Goal: Task Accomplishment & Management: Use online tool/utility

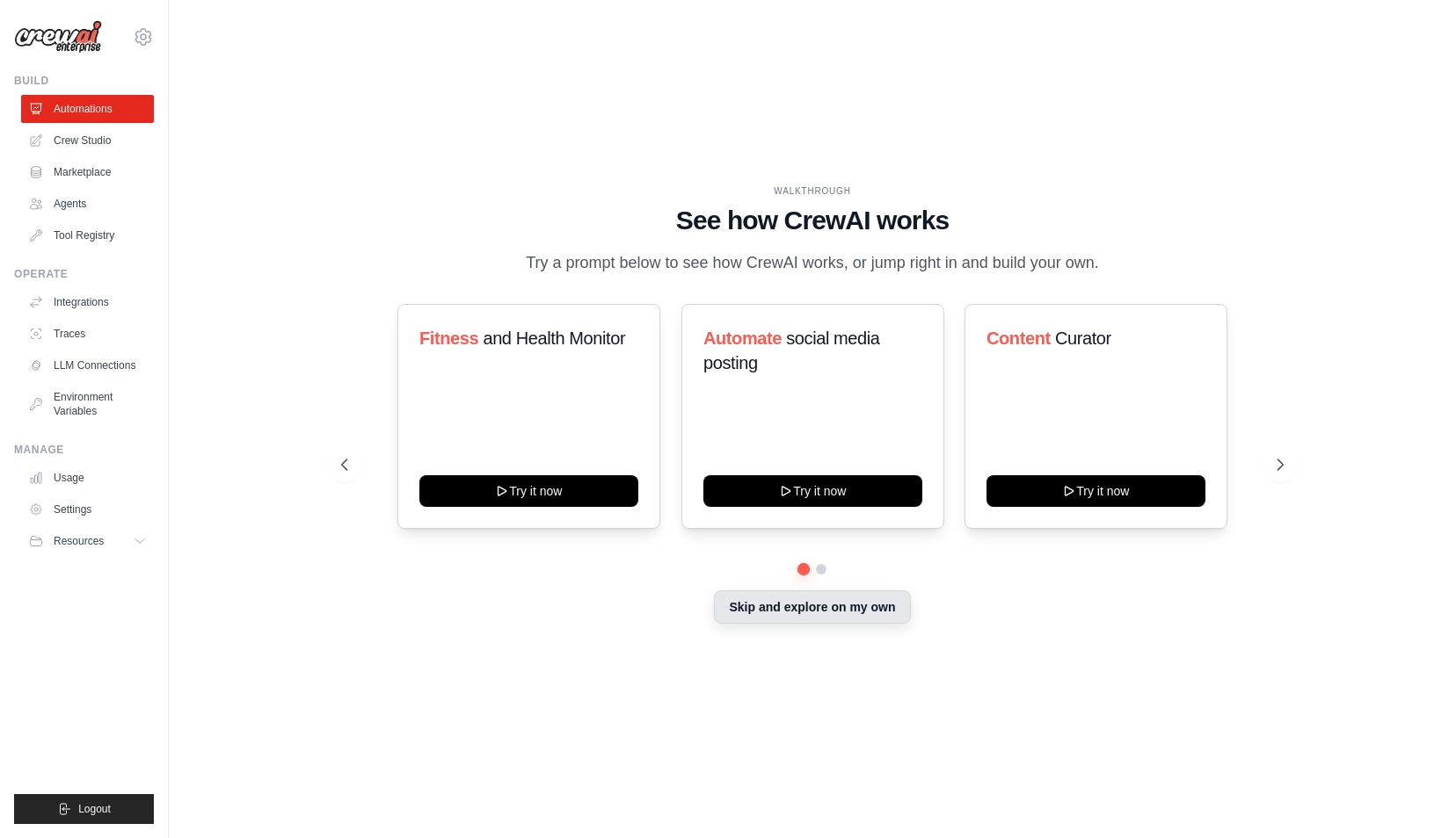
click at [728, 609] on button "Skip and explore on my own" at bounding box center [811, 607] width 196 height 34
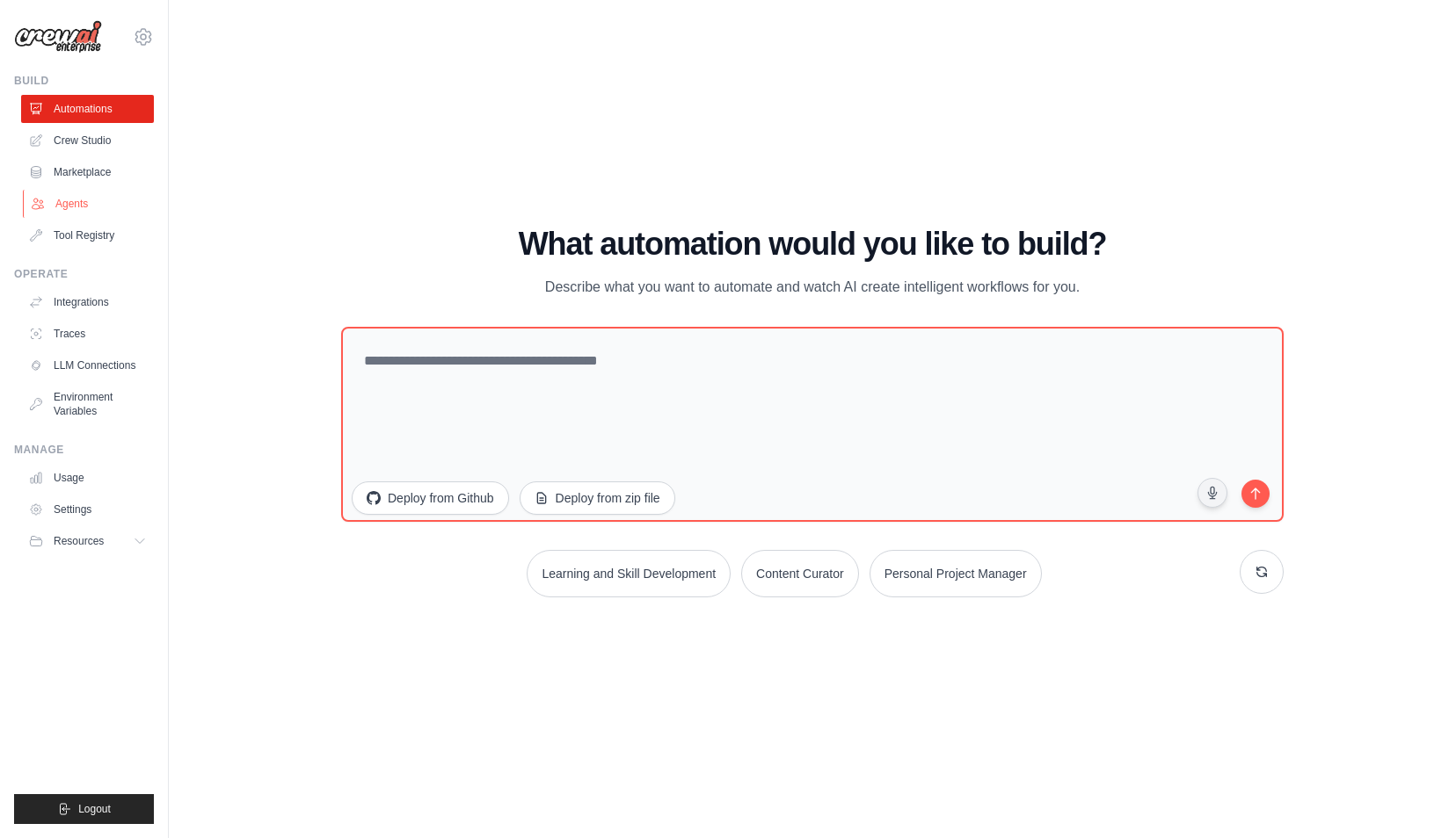
click at [92, 205] on link "Agents" at bounding box center [90, 203] width 133 height 28
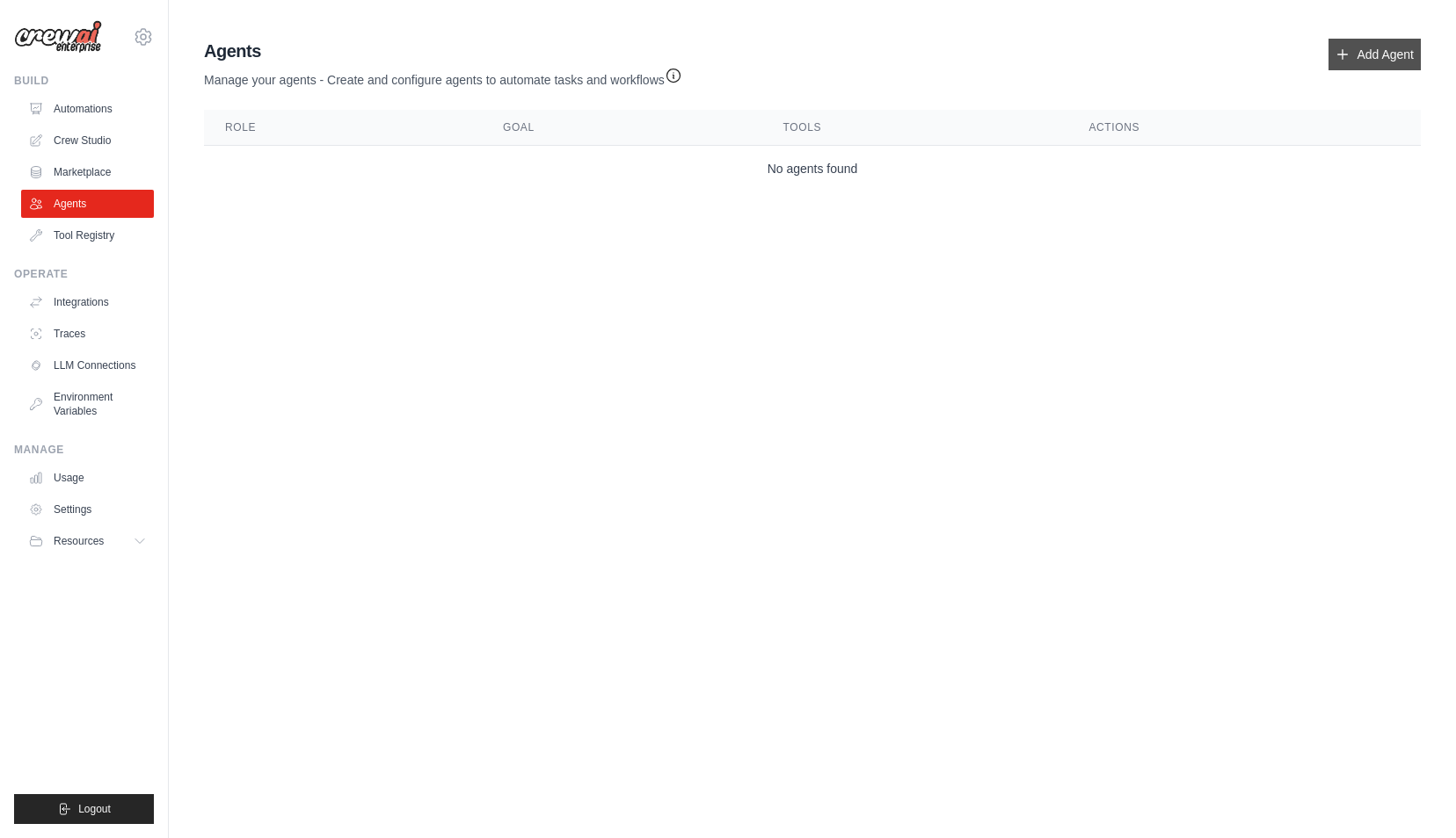
click at [1368, 57] on link "Add Agent" at bounding box center [1375, 54] width 93 height 32
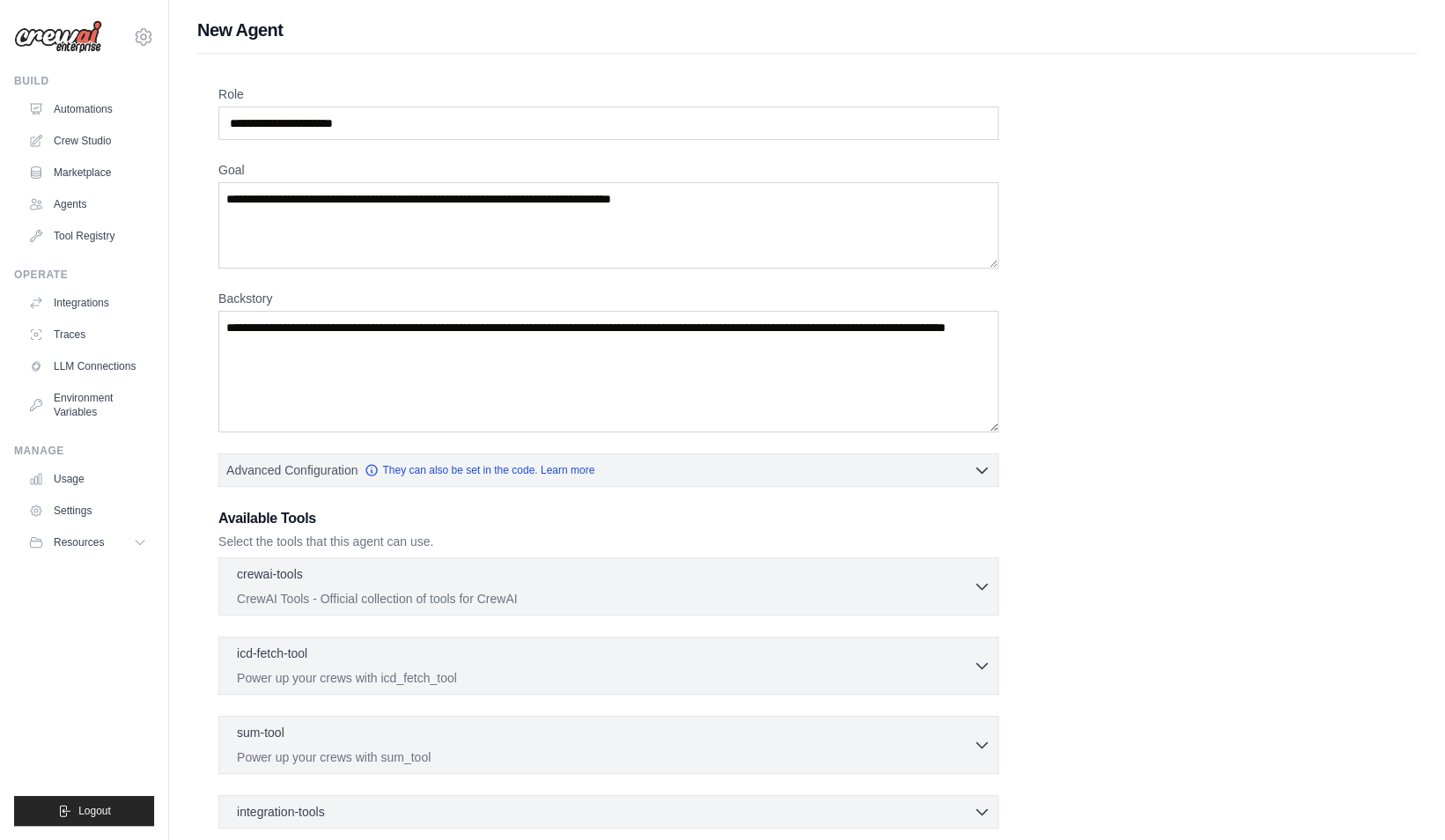
scroll to position [178, 0]
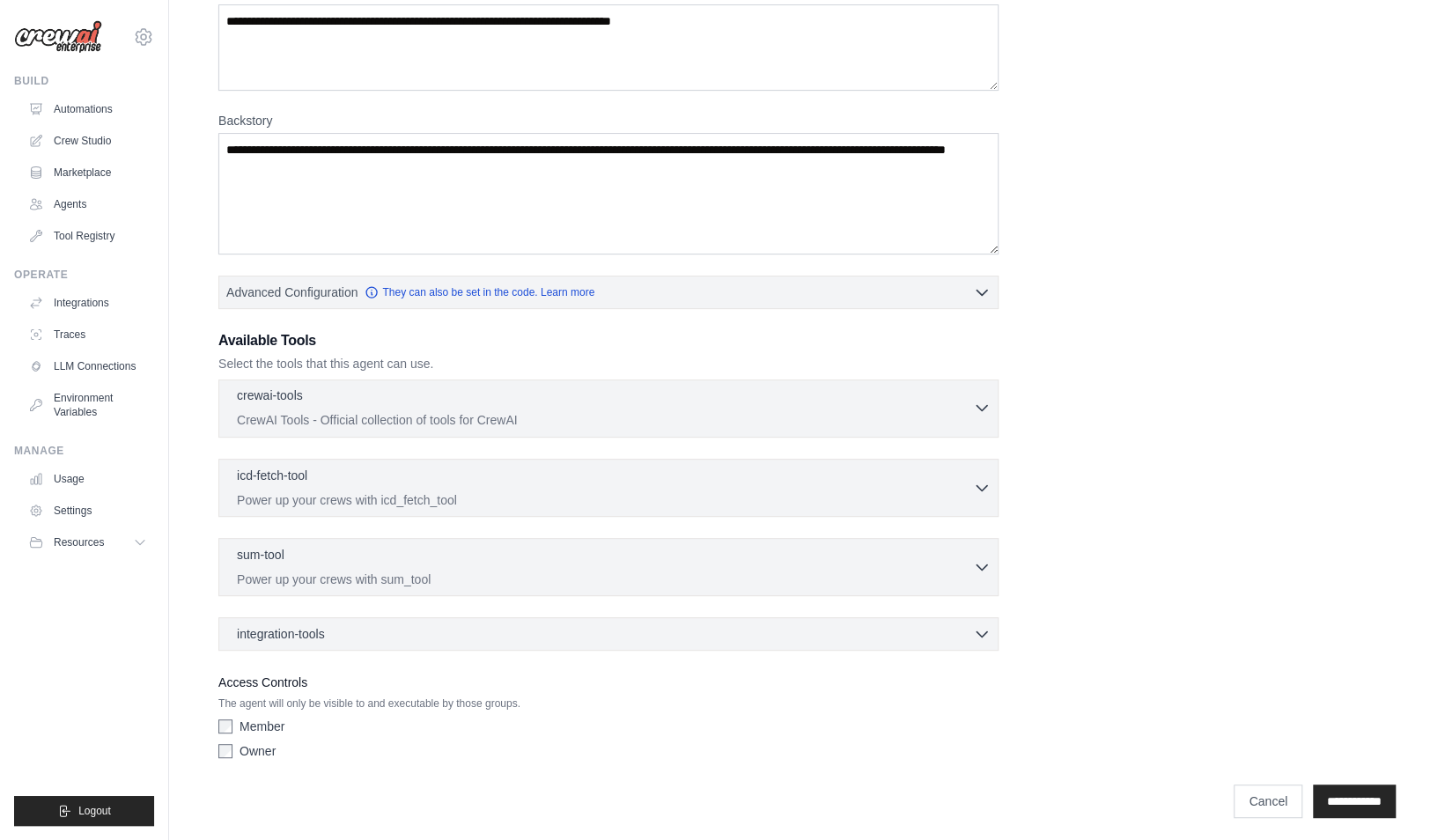
click at [305, 420] on p "CrewAI Tools - Official collection of tools for CrewAI" at bounding box center [605, 420] width 737 height 17
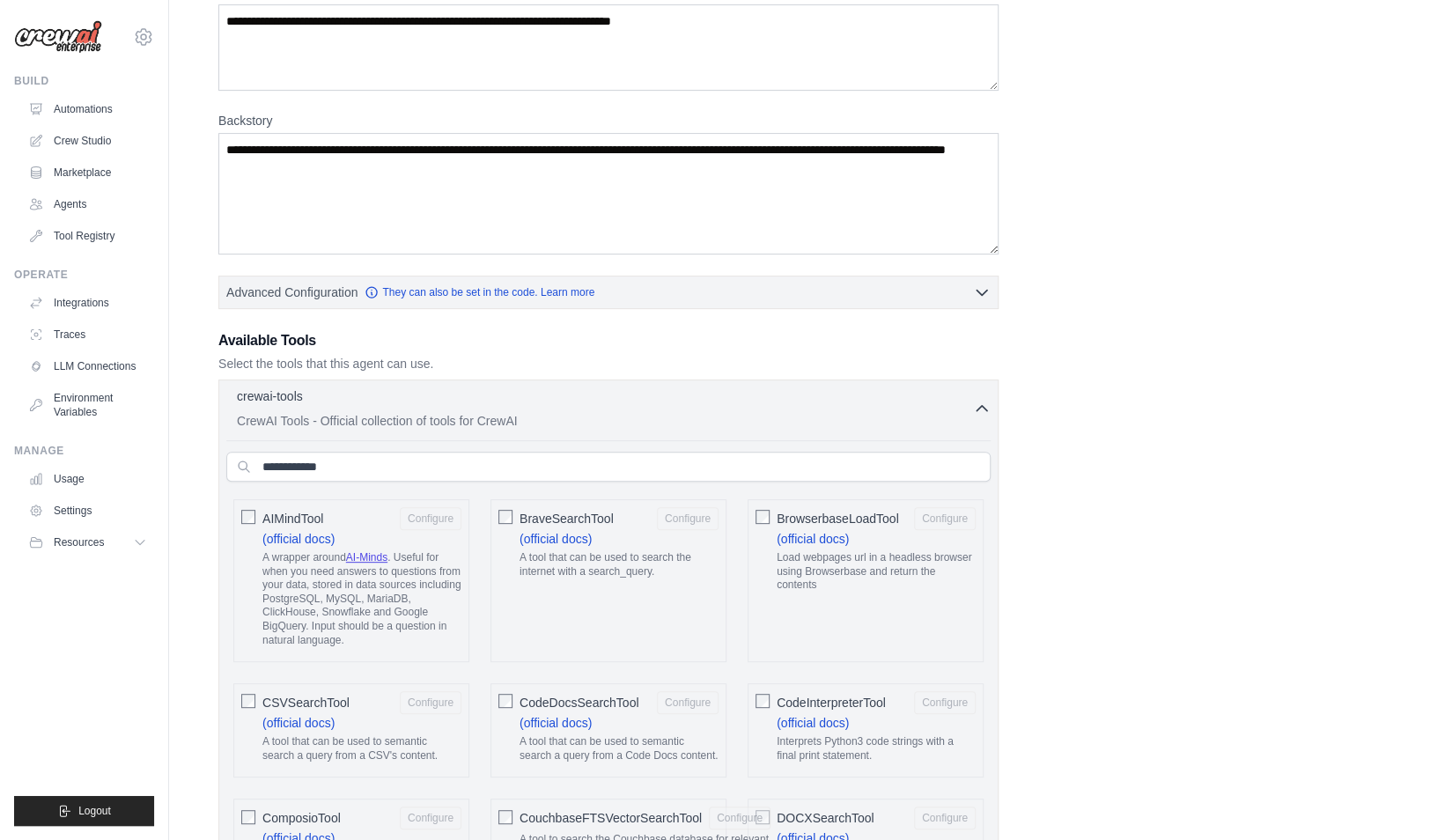
scroll to position [336, 0]
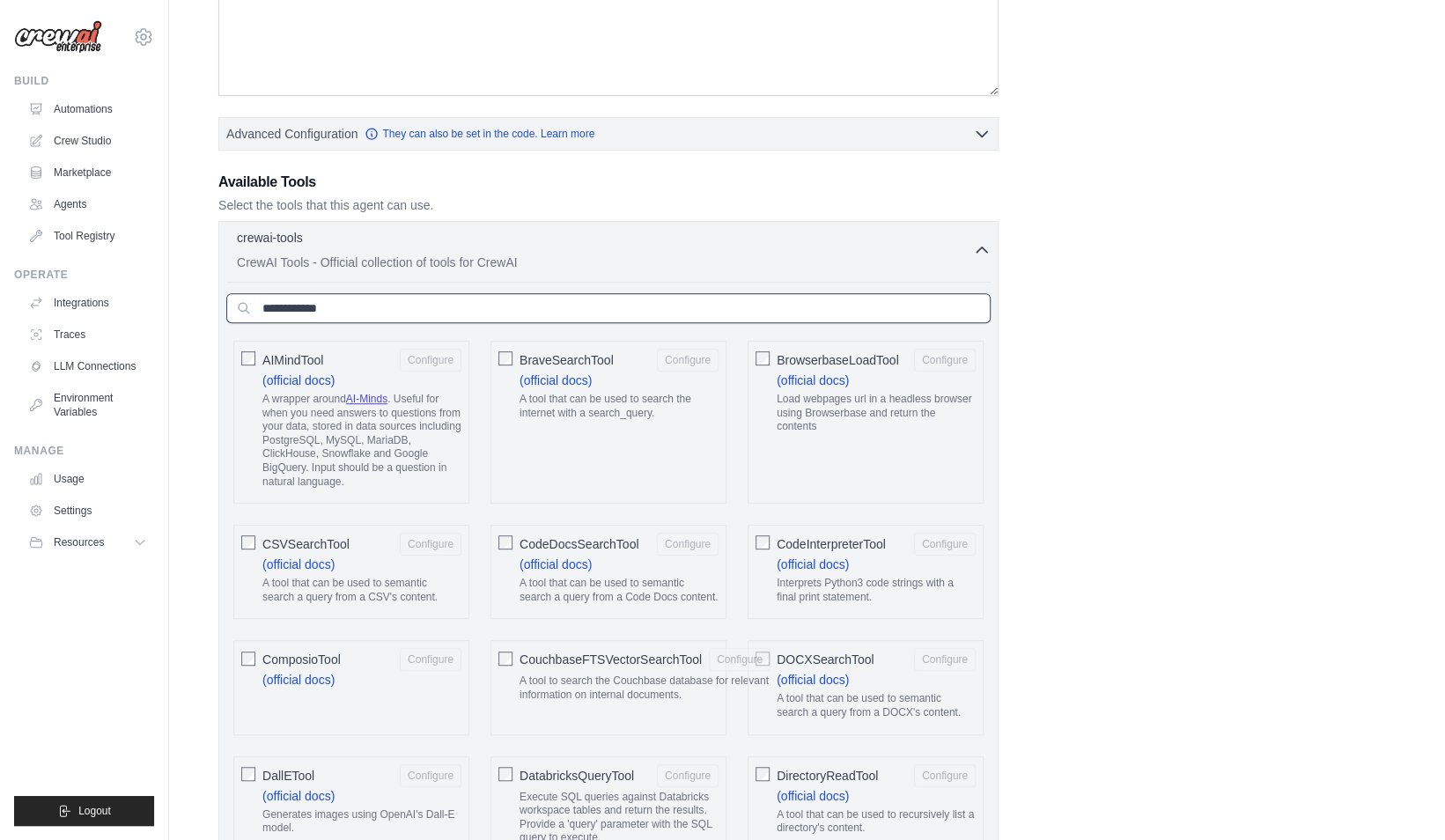
click at [362, 303] on input "text" at bounding box center [608, 307] width 765 height 30
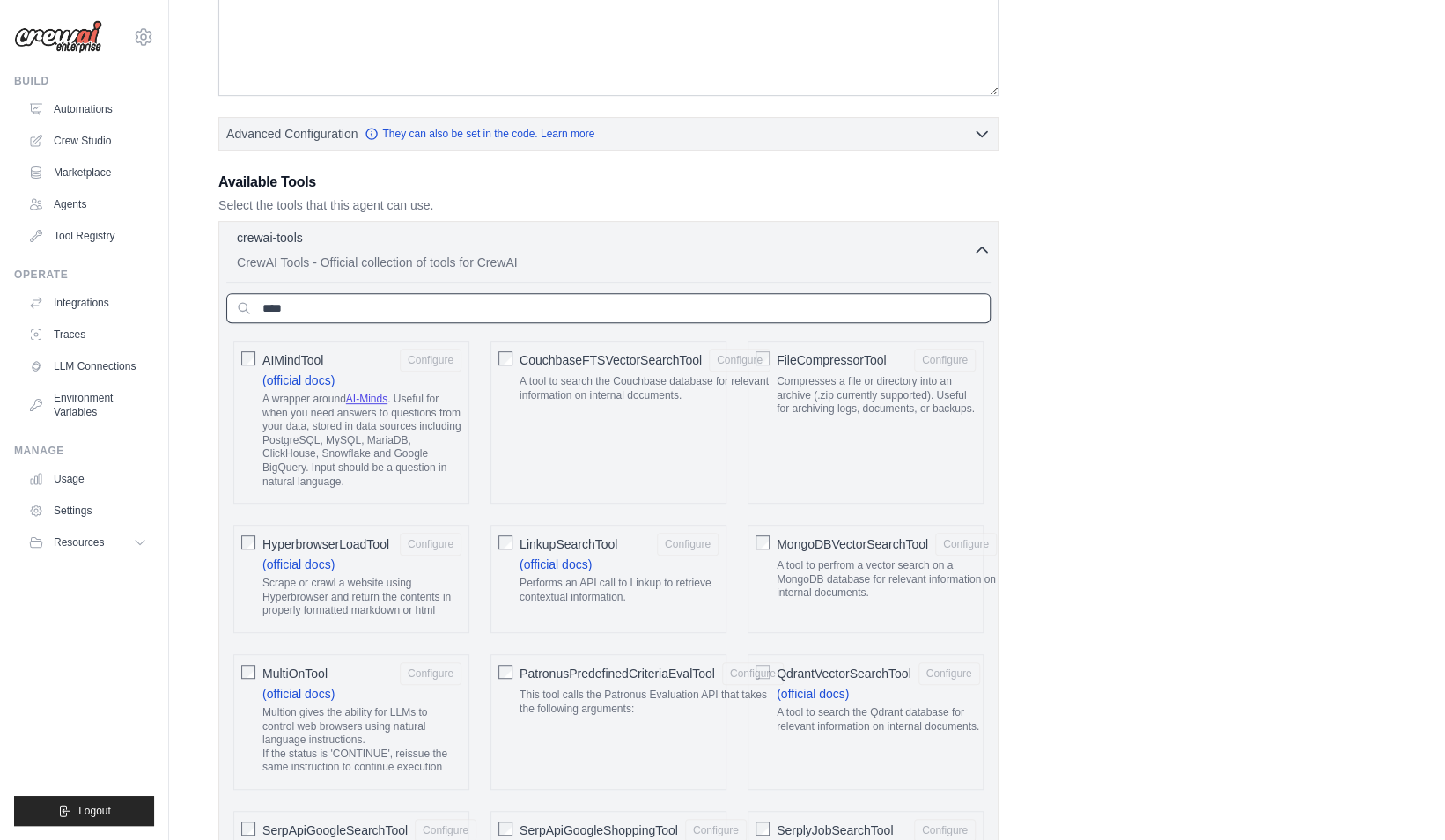
type input "*****"
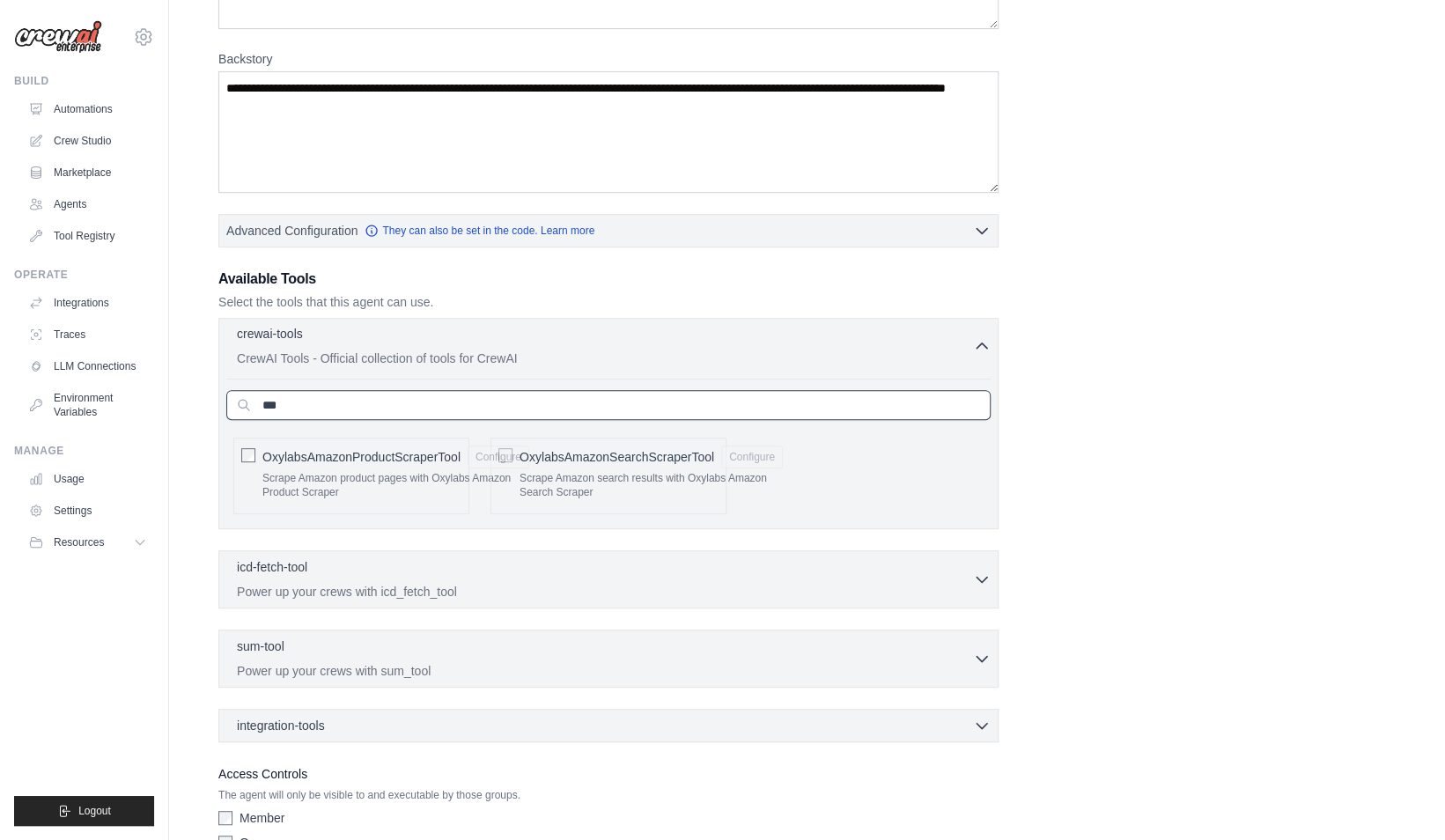
type input "****"
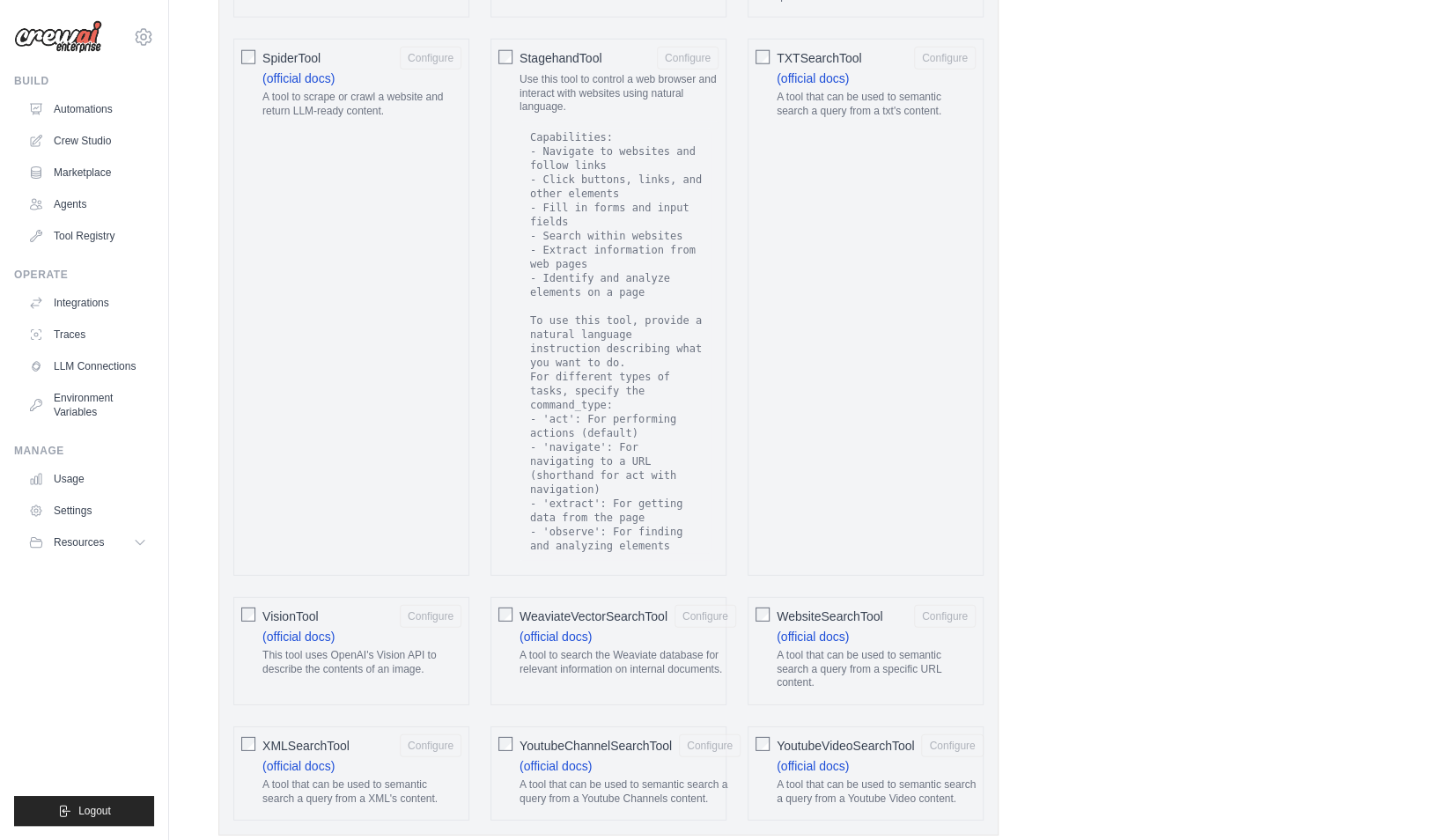
scroll to position [3326, 0]
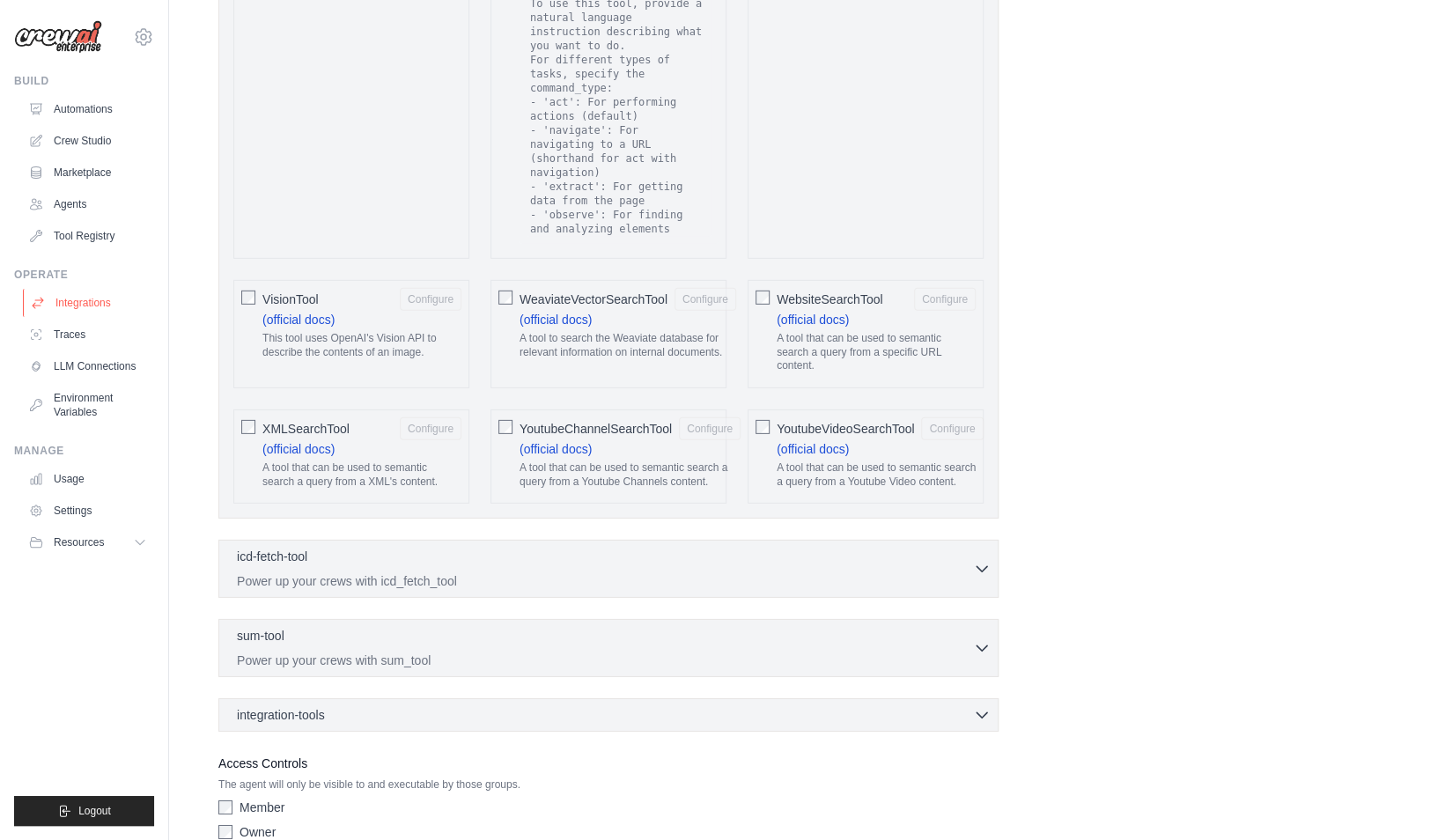
click at [69, 302] on link "Integrations" at bounding box center [90, 303] width 133 height 28
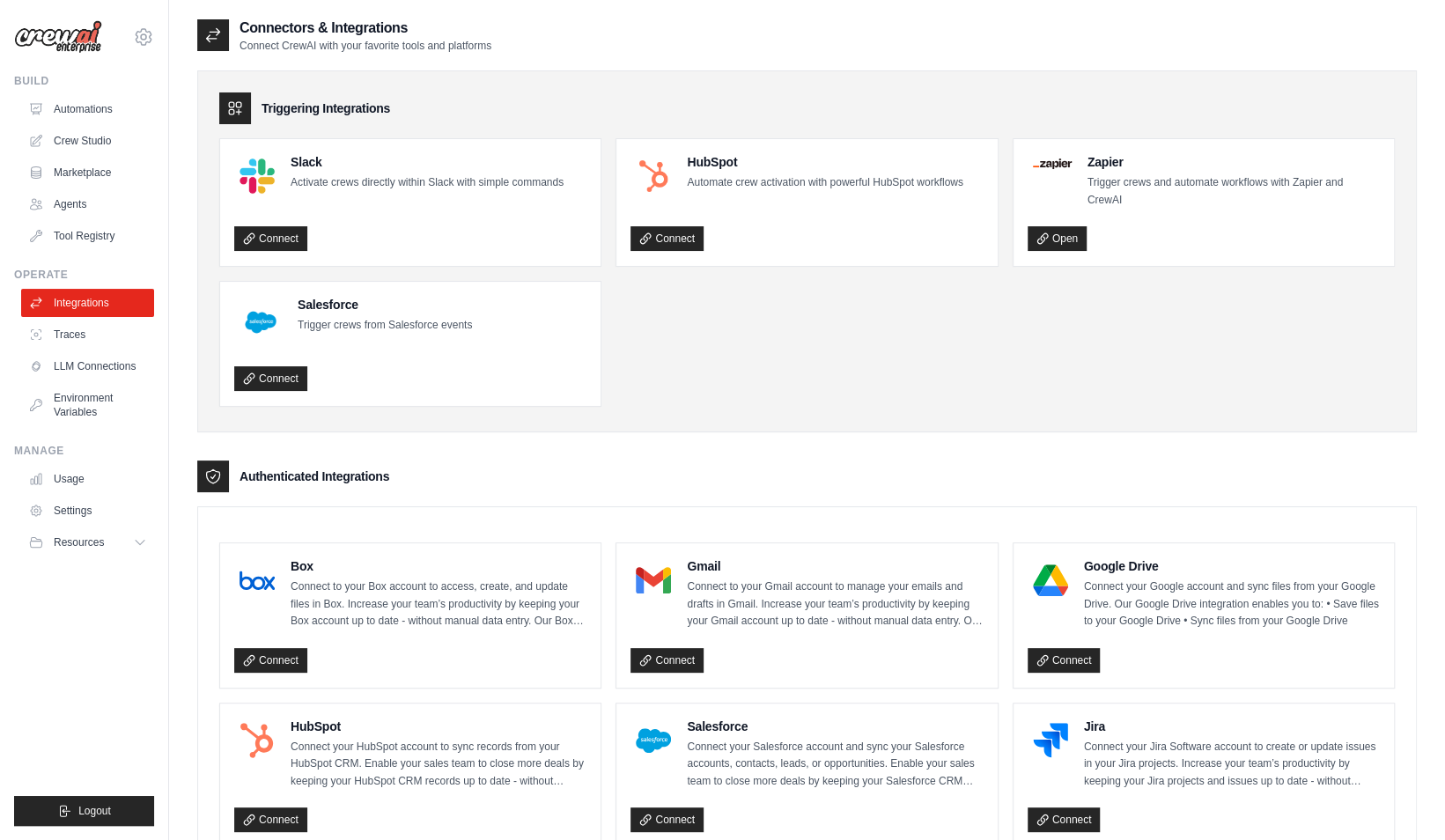
click at [955, 409] on div "Triggering Integrations Slack Activate crews directly within Slack with simple …" at bounding box center [807, 251] width 1220 height 362
click at [69, 162] on link "Marketplace" at bounding box center [90, 172] width 133 height 28
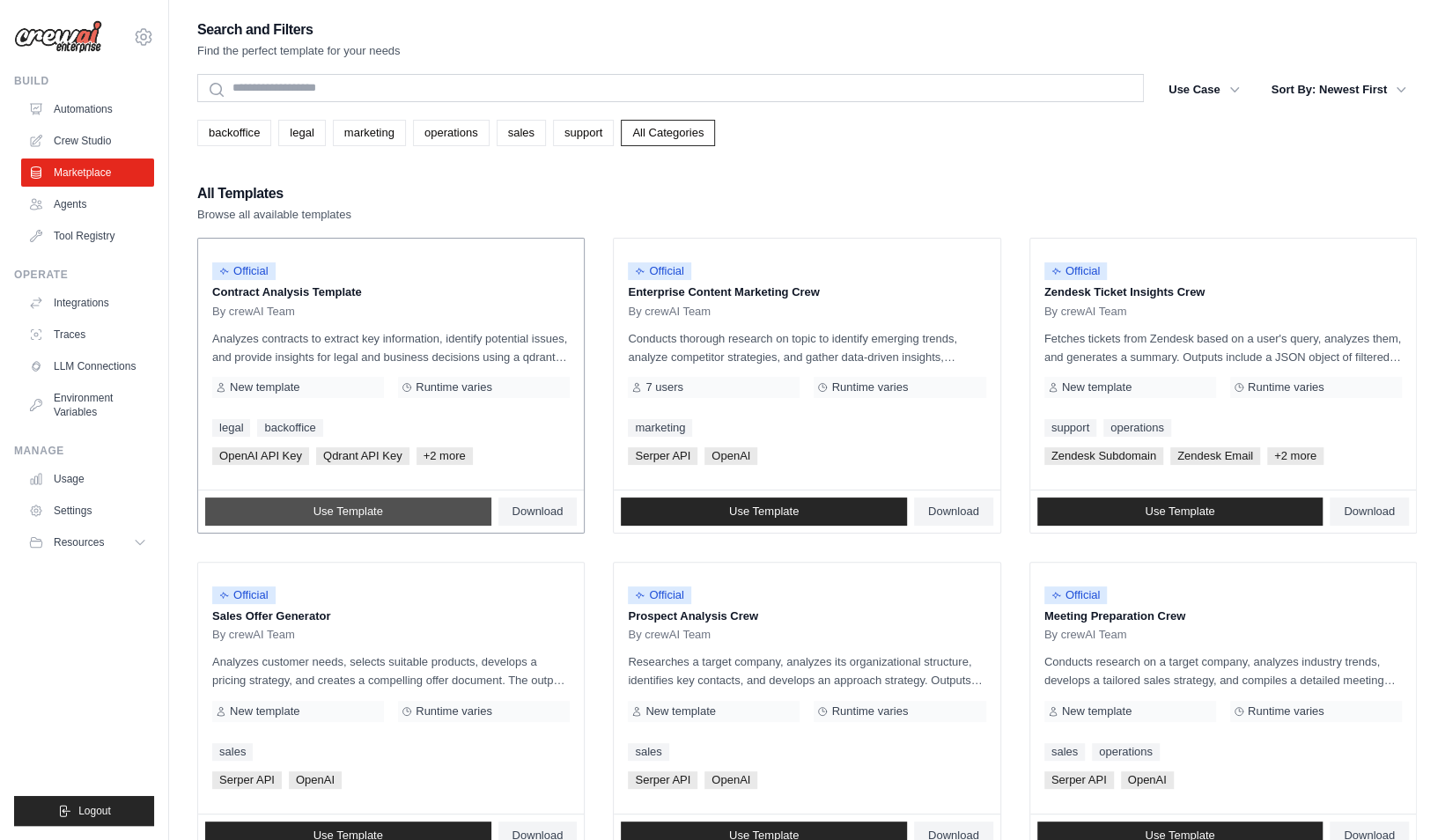
click at [412, 509] on link "Use Template" at bounding box center [348, 511] width 286 height 28
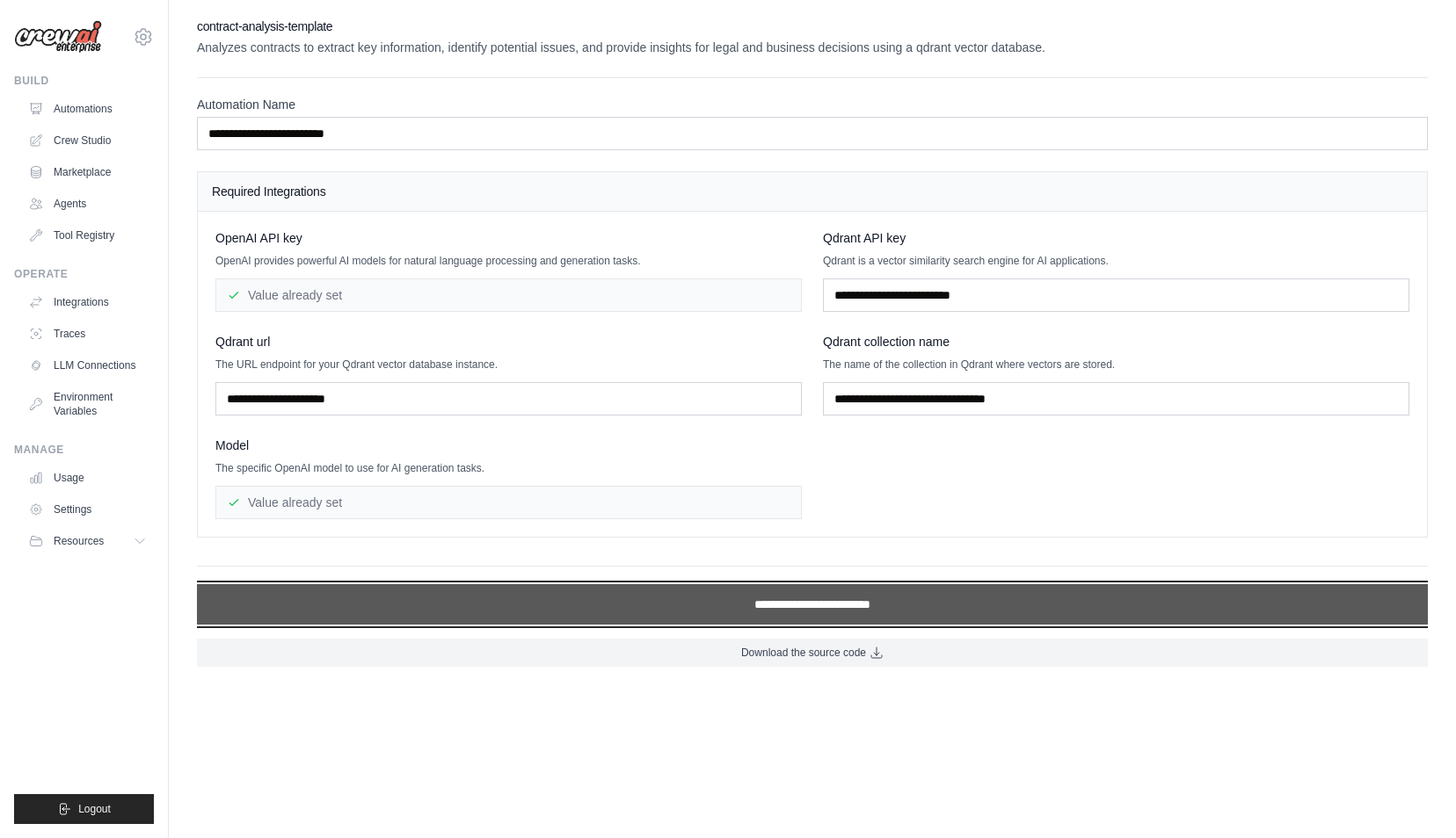
click at [489, 589] on input "**********" at bounding box center [812, 605] width 1231 height 41
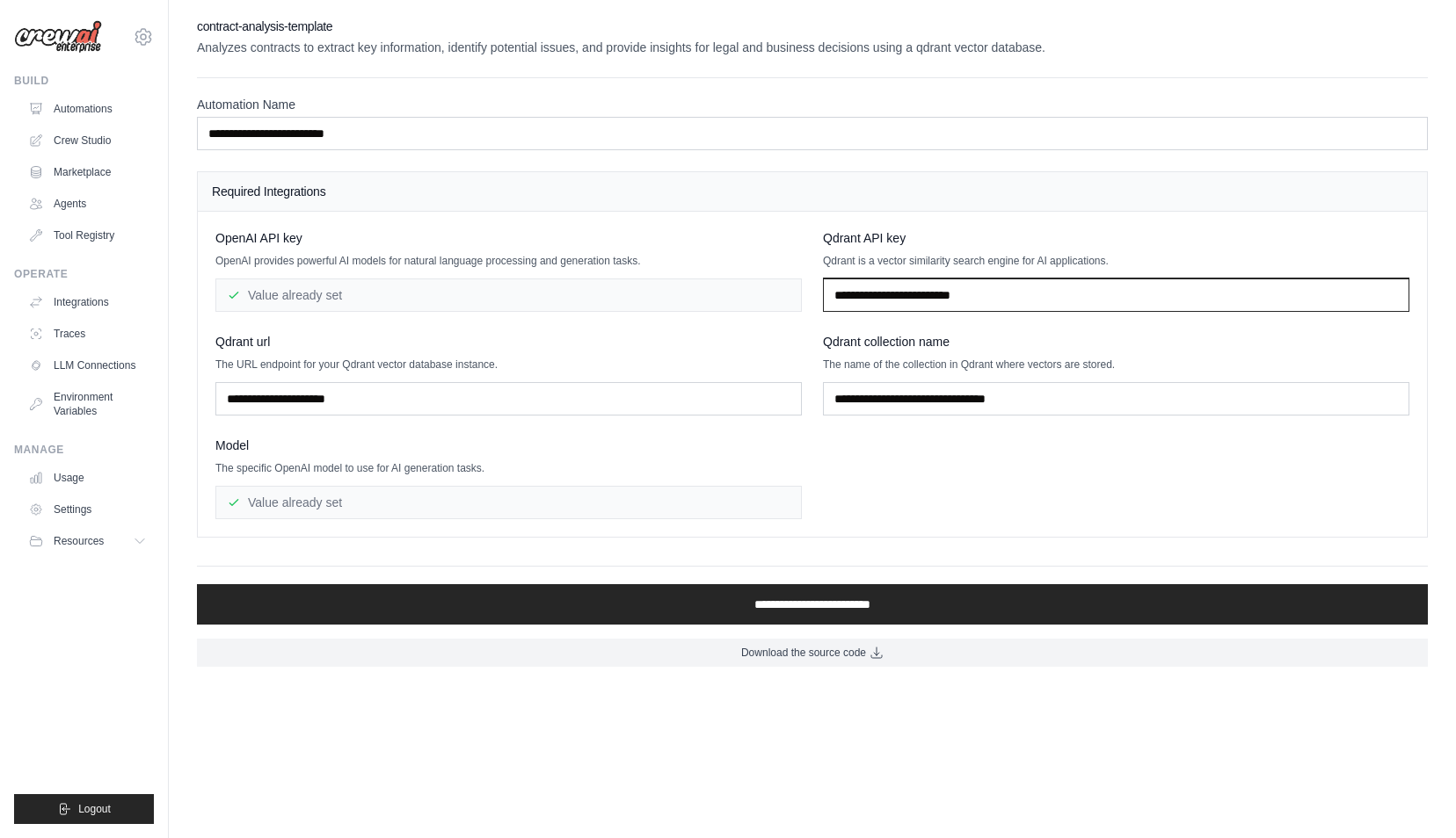
click at [874, 290] on input "text" at bounding box center [1116, 295] width 587 height 34
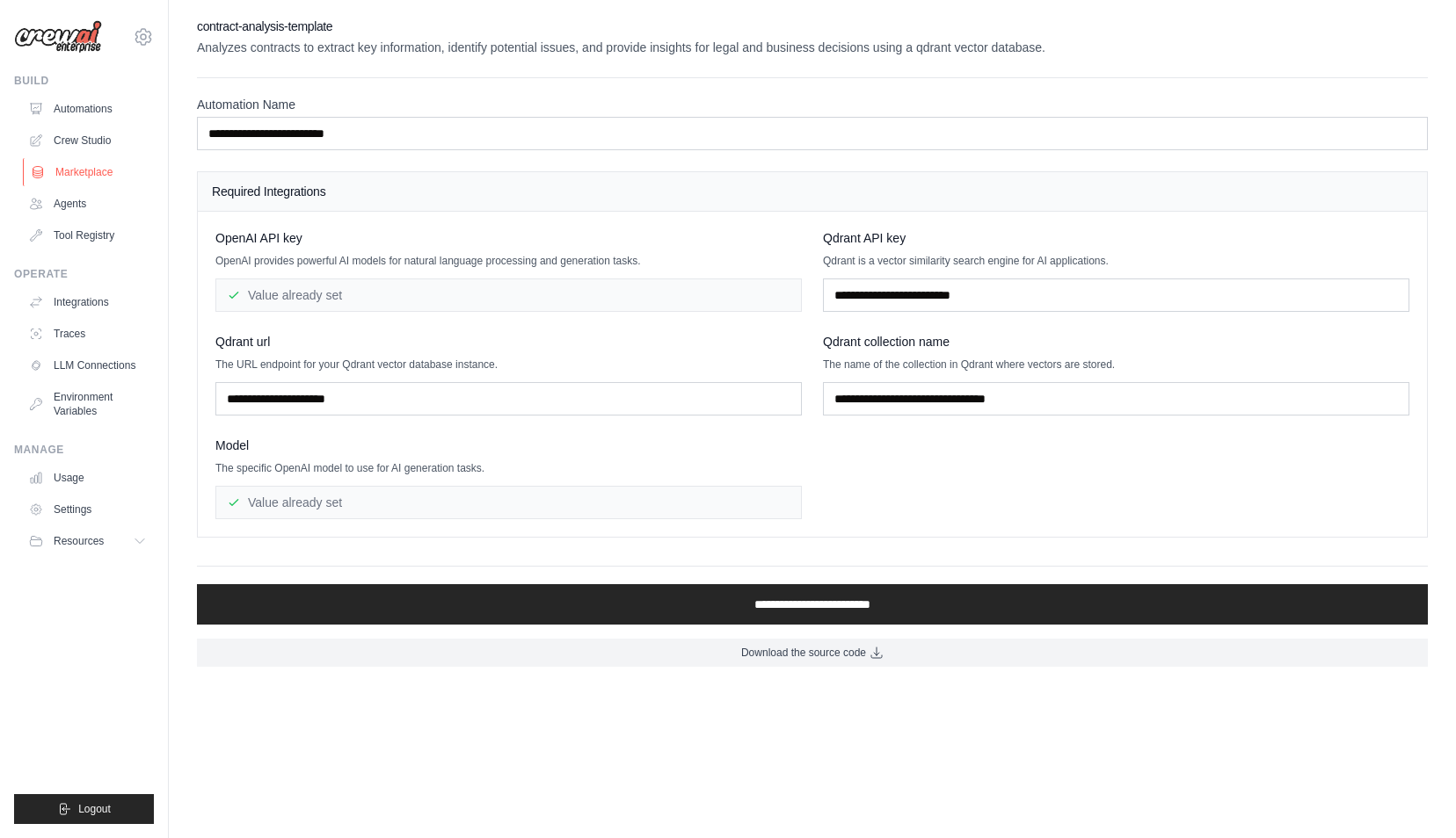
click at [90, 181] on link "Marketplace" at bounding box center [90, 172] width 133 height 28
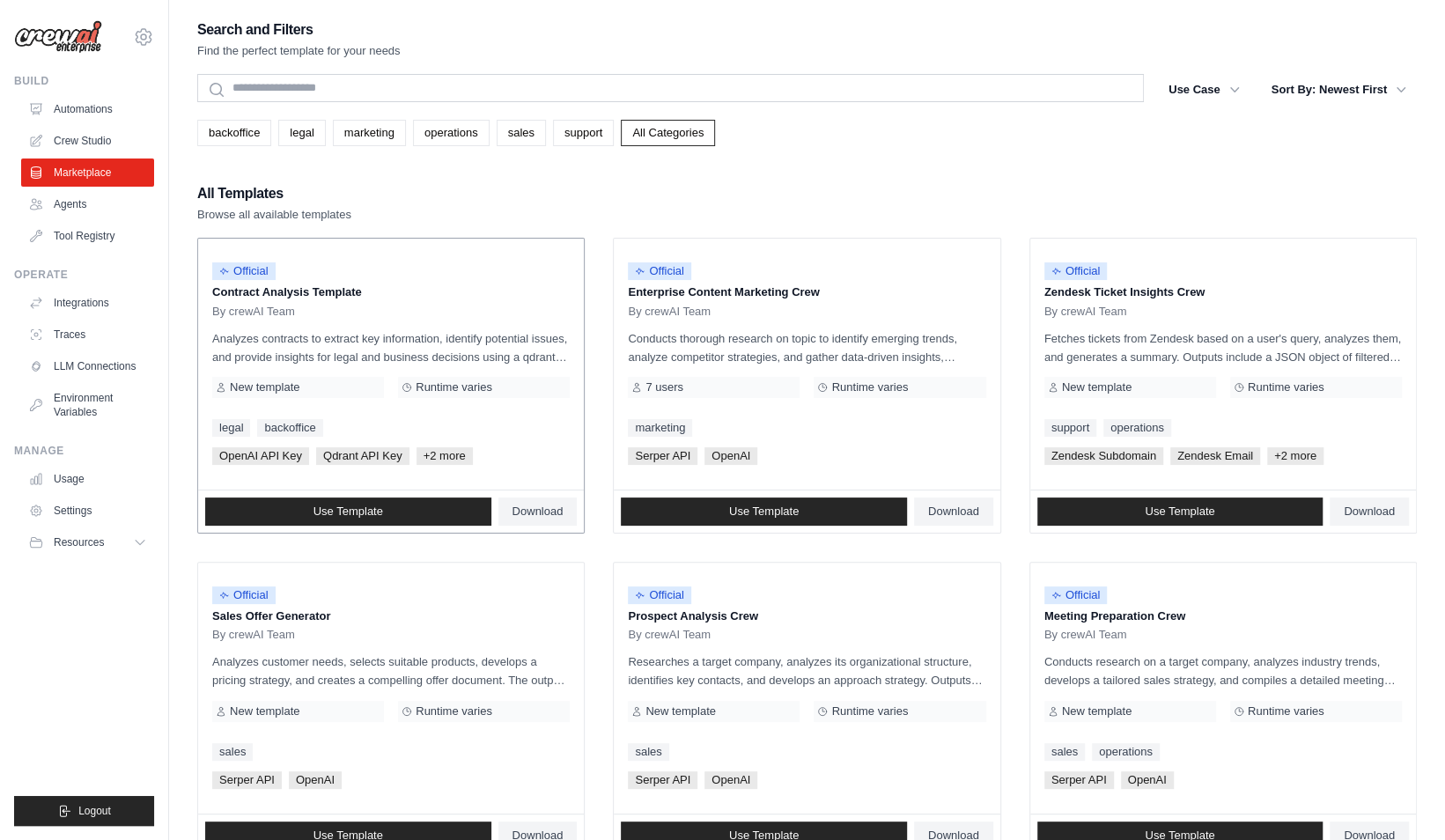
click at [446, 456] on span "+2 more" at bounding box center [445, 456] width 56 height 17
click at [1197, 87] on button "Use Case" at bounding box center [1204, 89] width 93 height 32
click at [1222, 91] on button "Use Case" at bounding box center [1204, 89] width 93 height 32
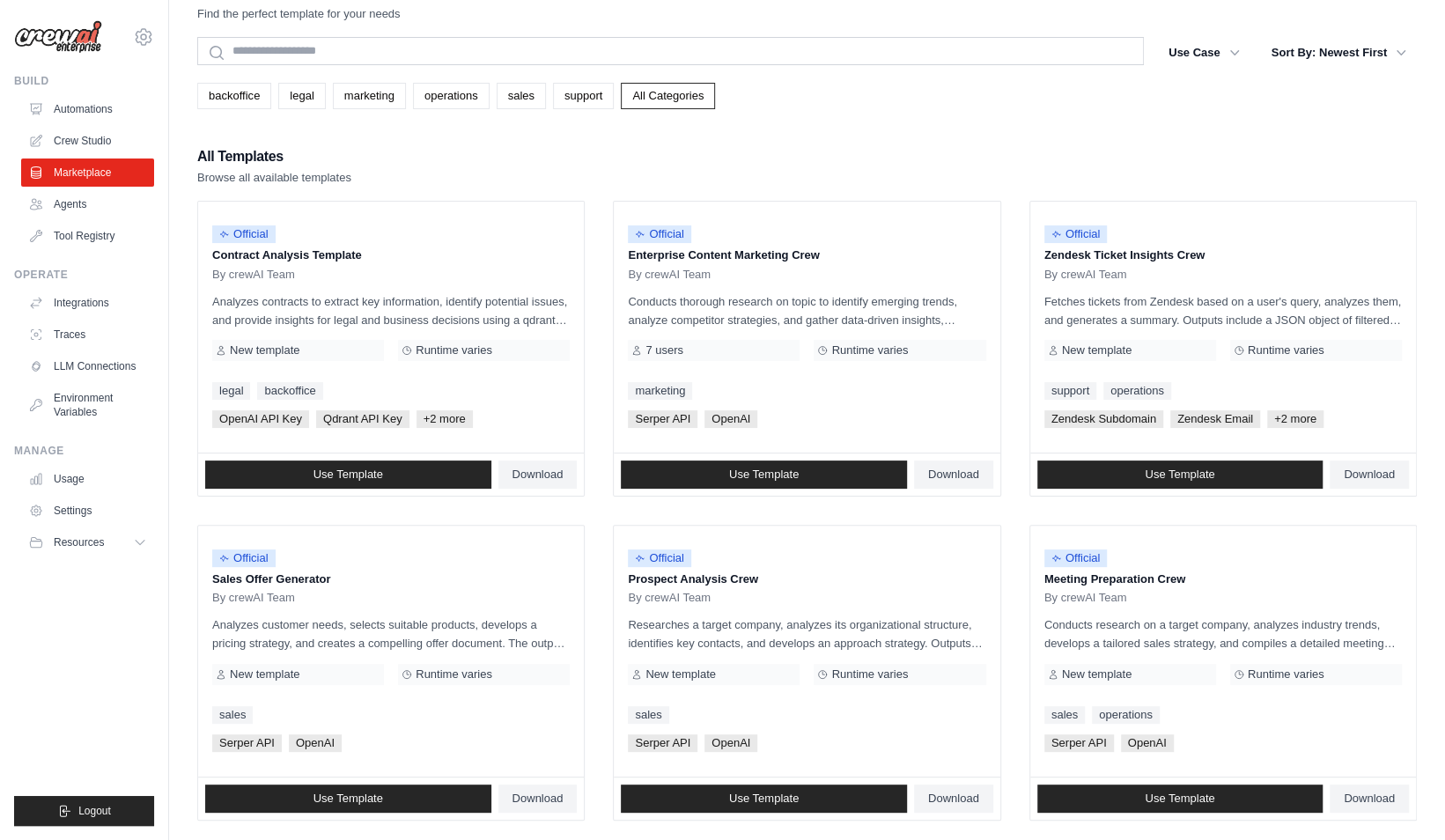
click at [302, 108] on div "Search and Filters Find the perfect template for your needs Search Use Case bac…" at bounding box center [807, 768] width 1220 height 1576
click at [301, 107] on link "legal" at bounding box center [302, 96] width 46 height 26
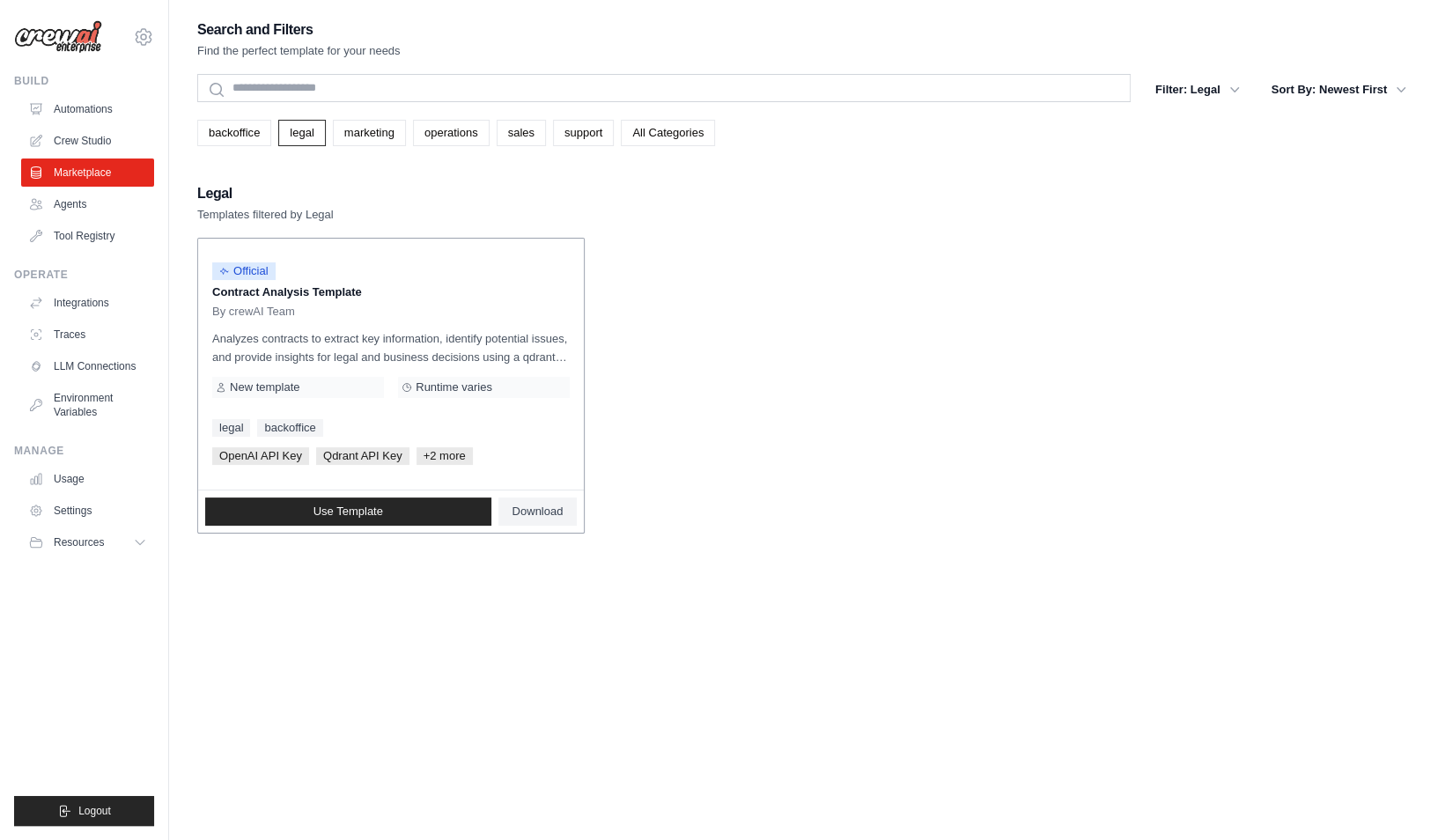
click at [424, 451] on span "+2 more" at bounding box center [445, 456] width 56 height 17
click at [521, 127] on link "sales" at bounding box center [521, 132] width 49 height 26
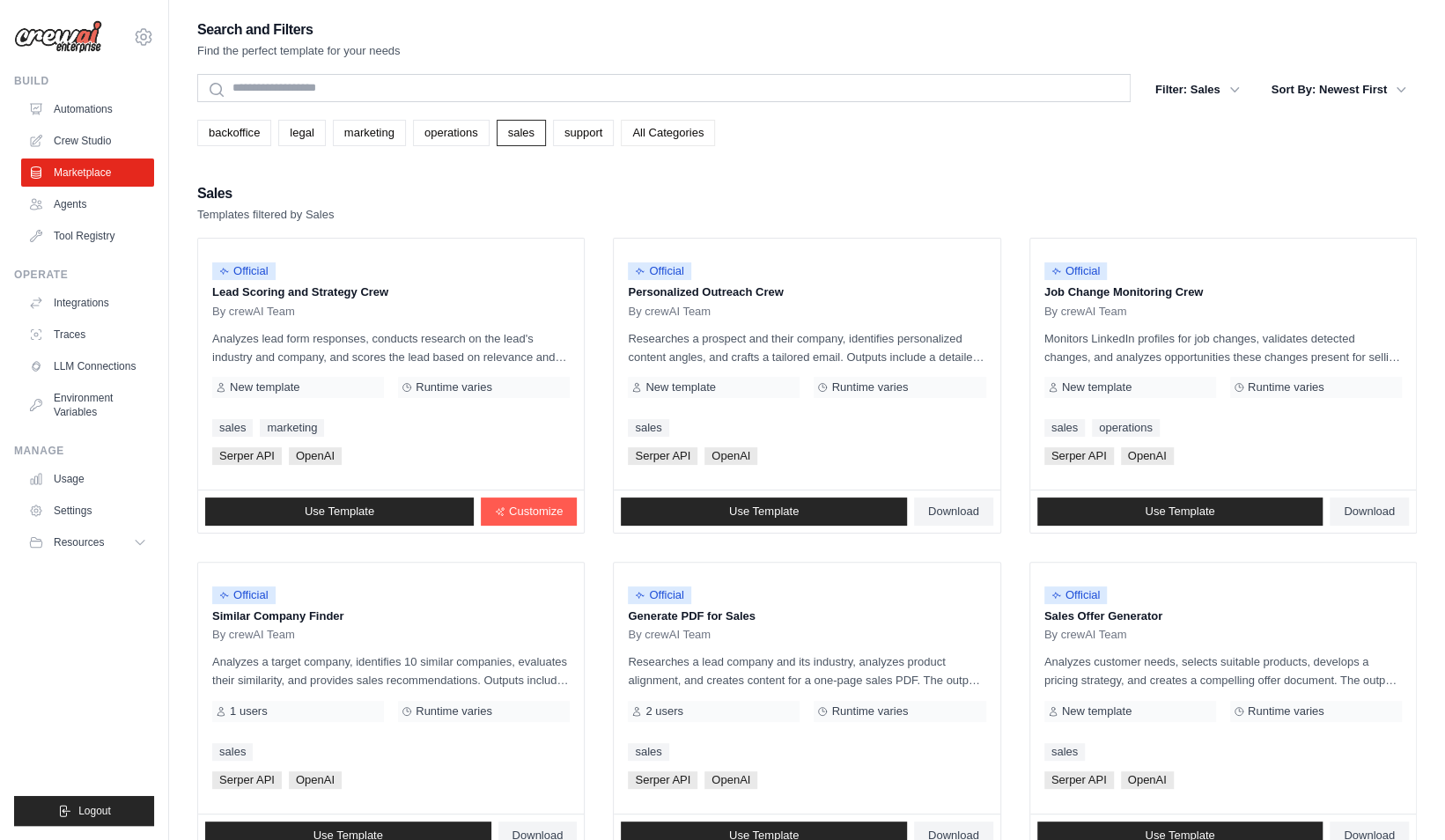
click at [664, 130] on link "All Categories" at bounding box center [668, 132] width 95 height 26
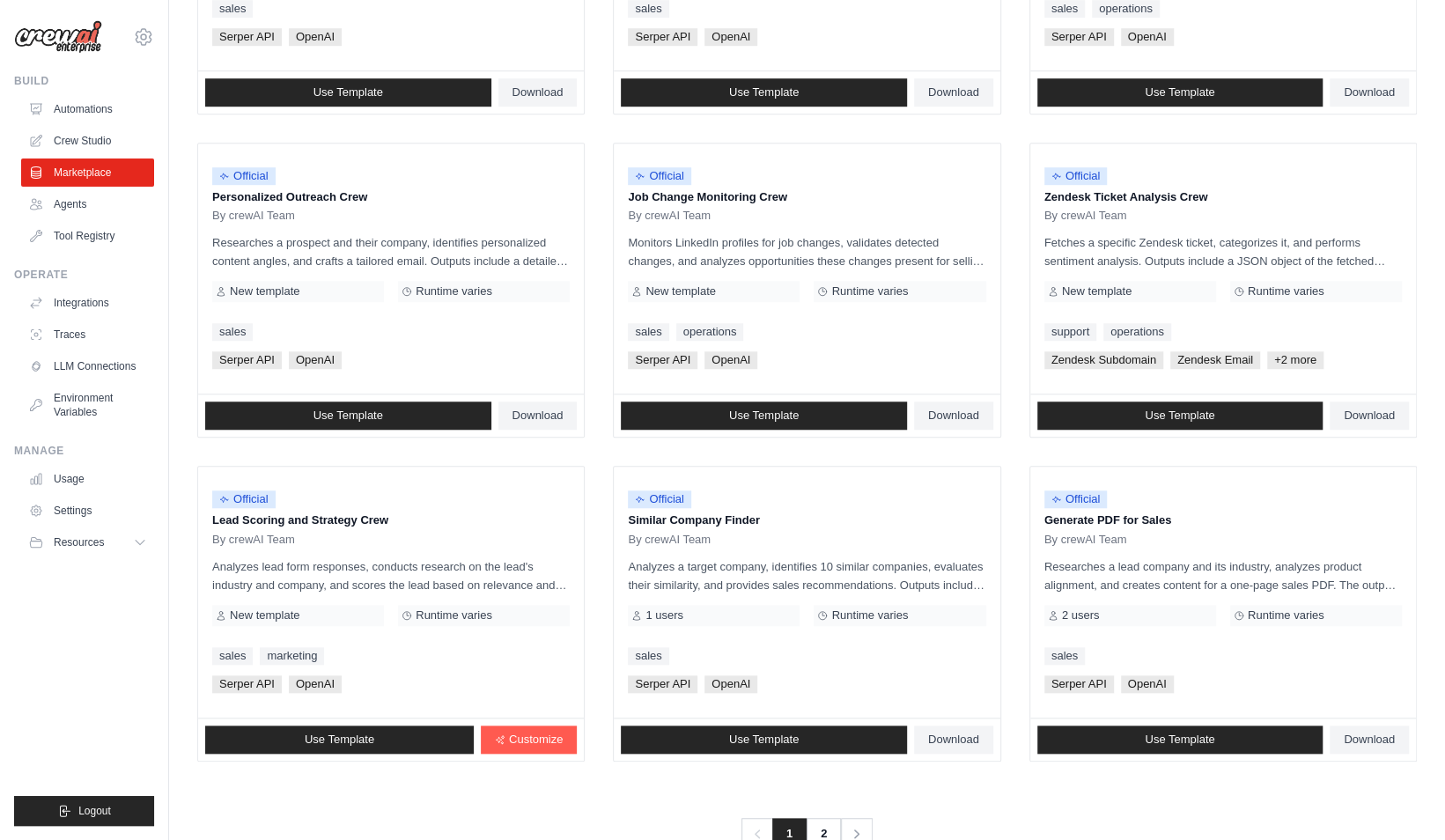
scroll to position [788, 0]
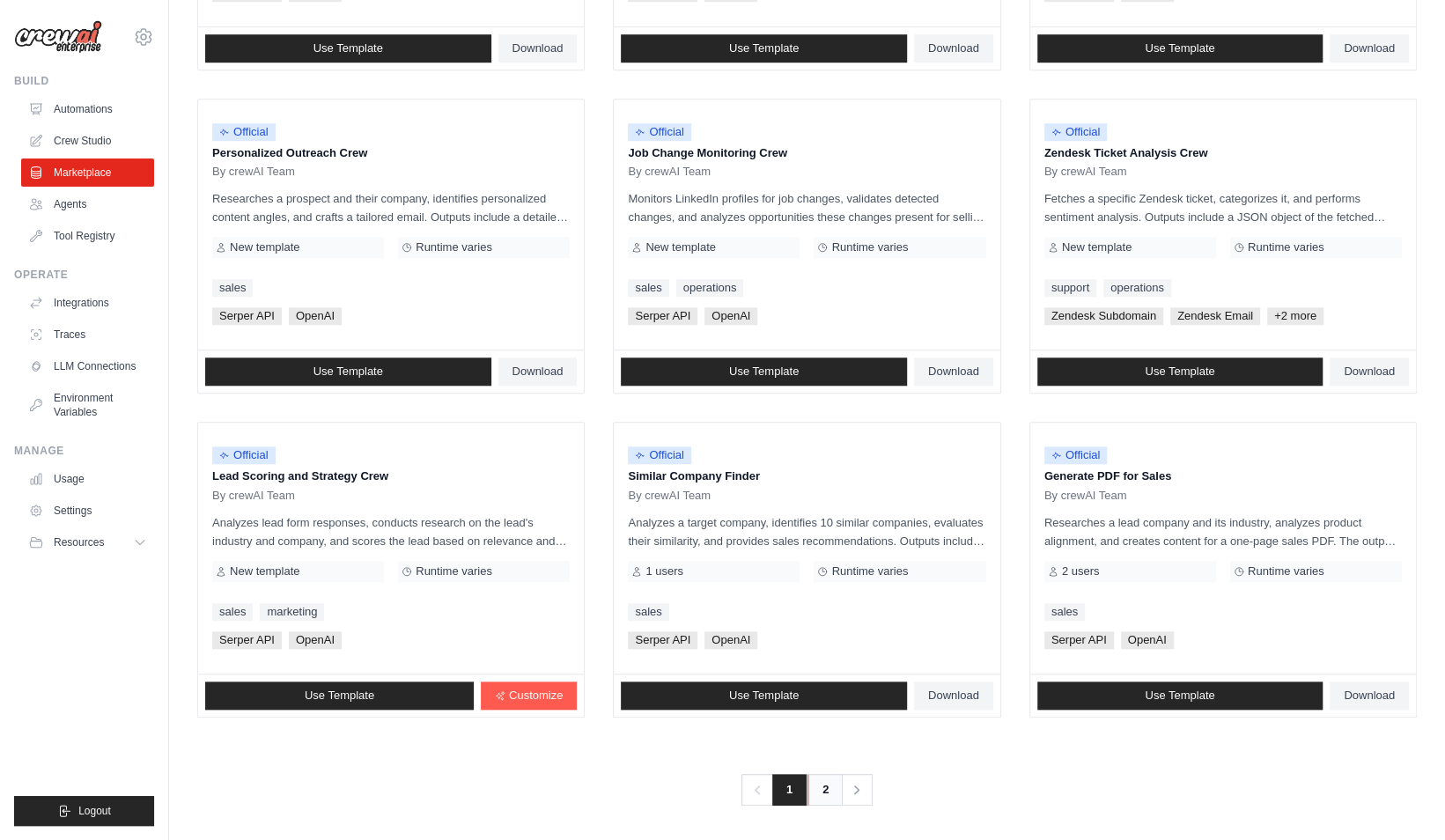
click at [820, 788] on link "2" at bounding box center [825, 790] width 35 height 32
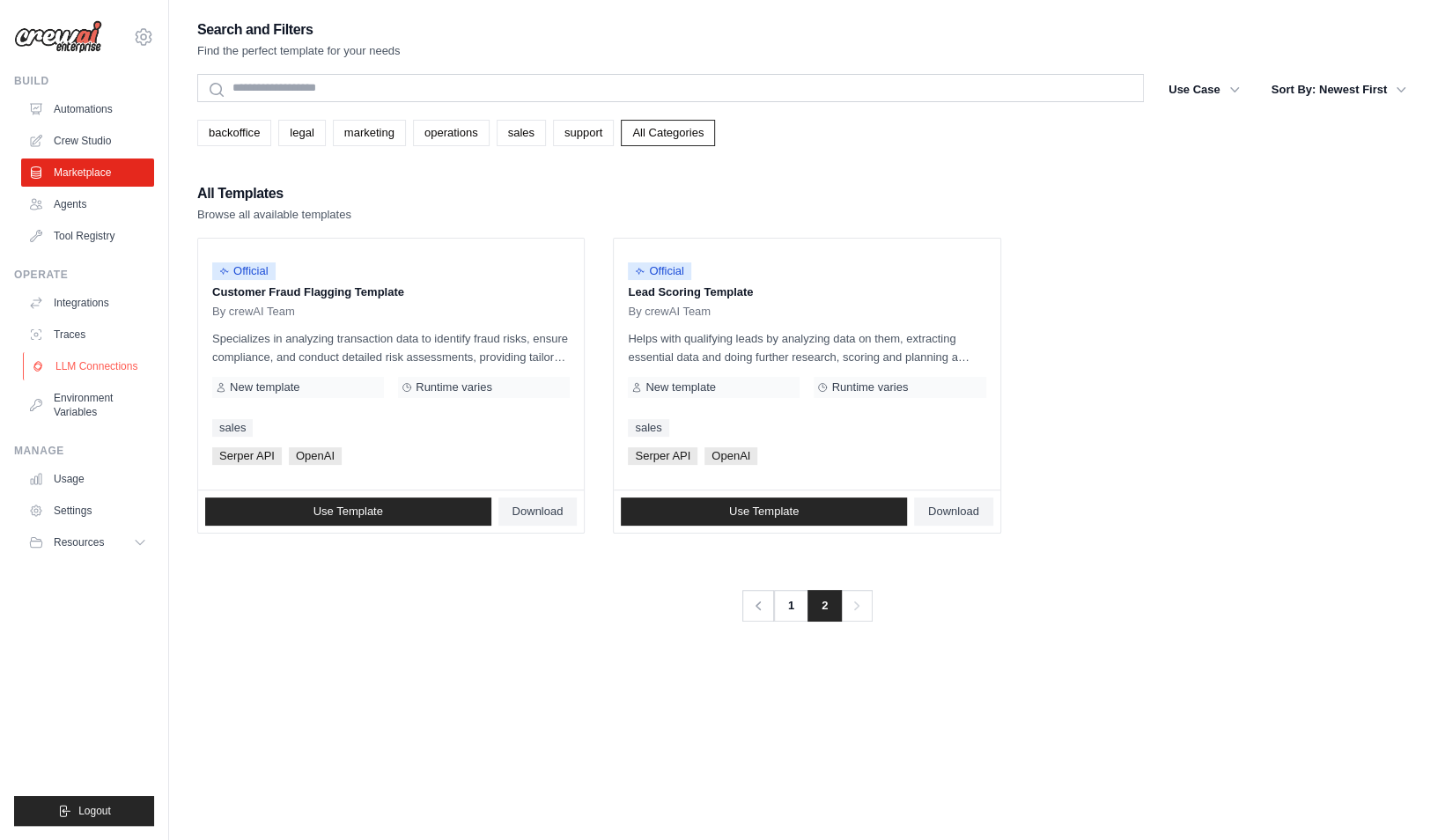
click at [72, 372] on link "LLM Connections" at bounding box center [90, 366] width 133 height 28
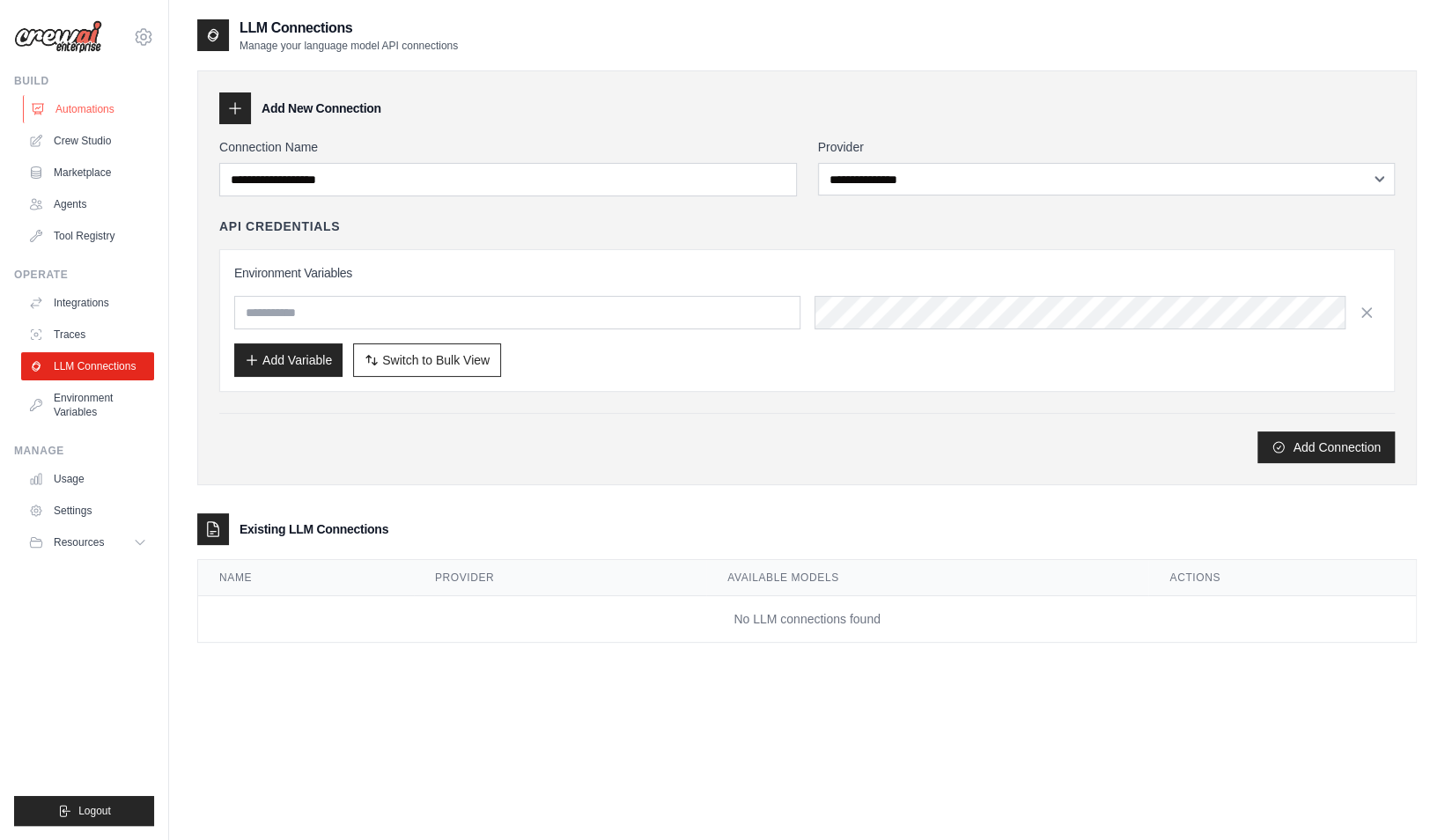
click at [92, 111] on link "Automations" at bounding box center [90, 108] width 133 height 28
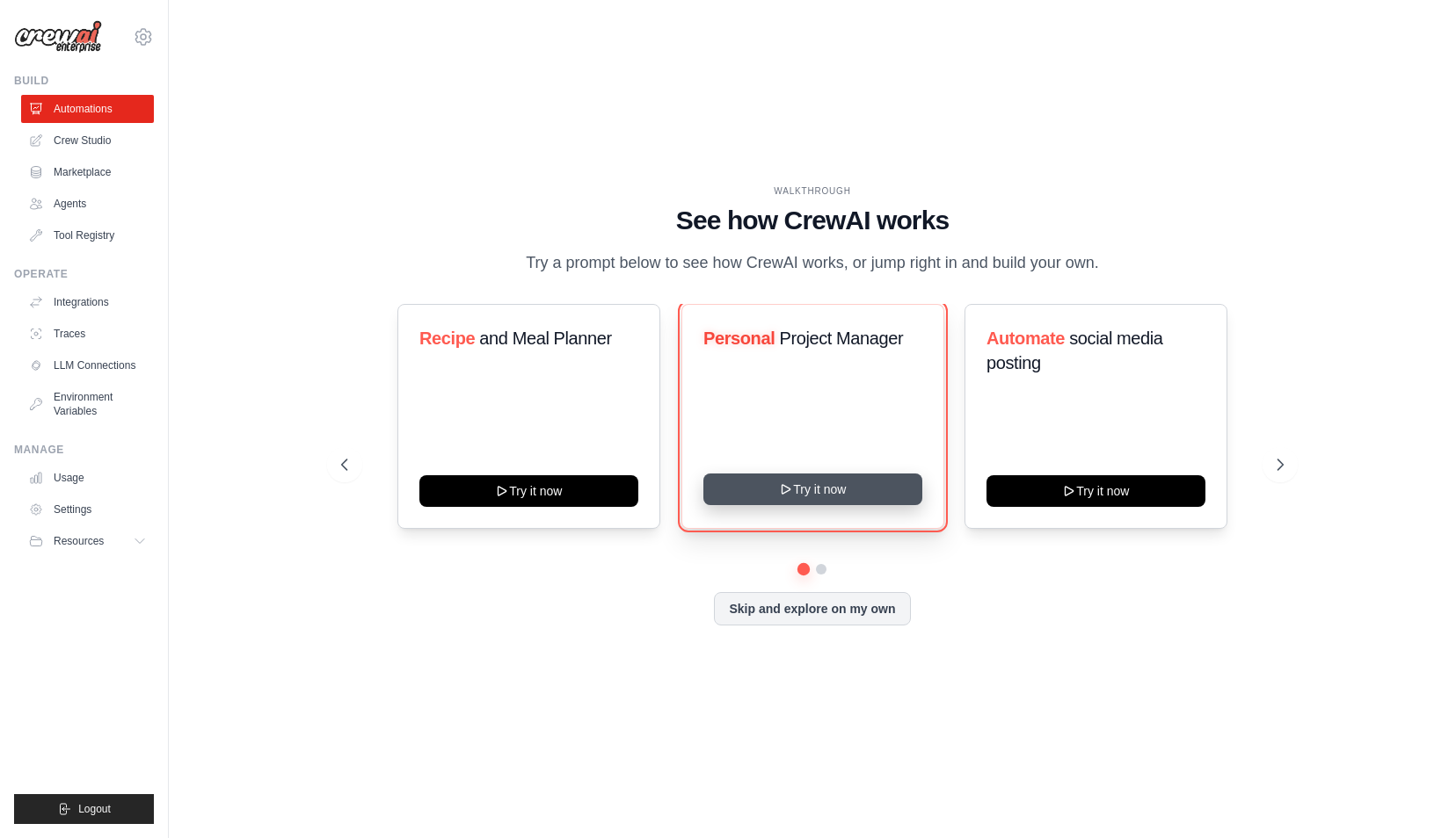
click at [862, 489] on button "Try it now" at bounding box center [812, 489] width 219 height 32
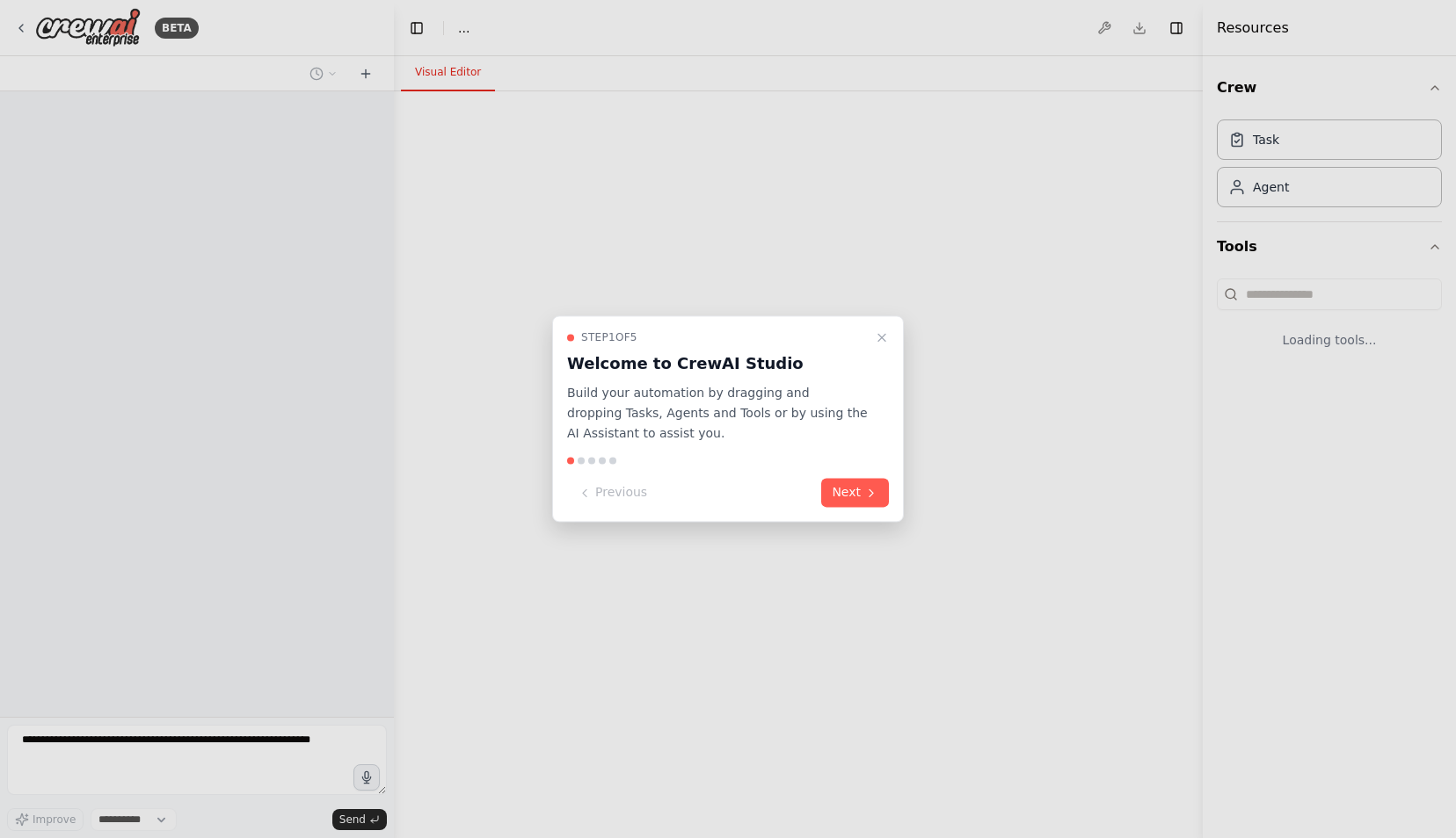
select select "****"
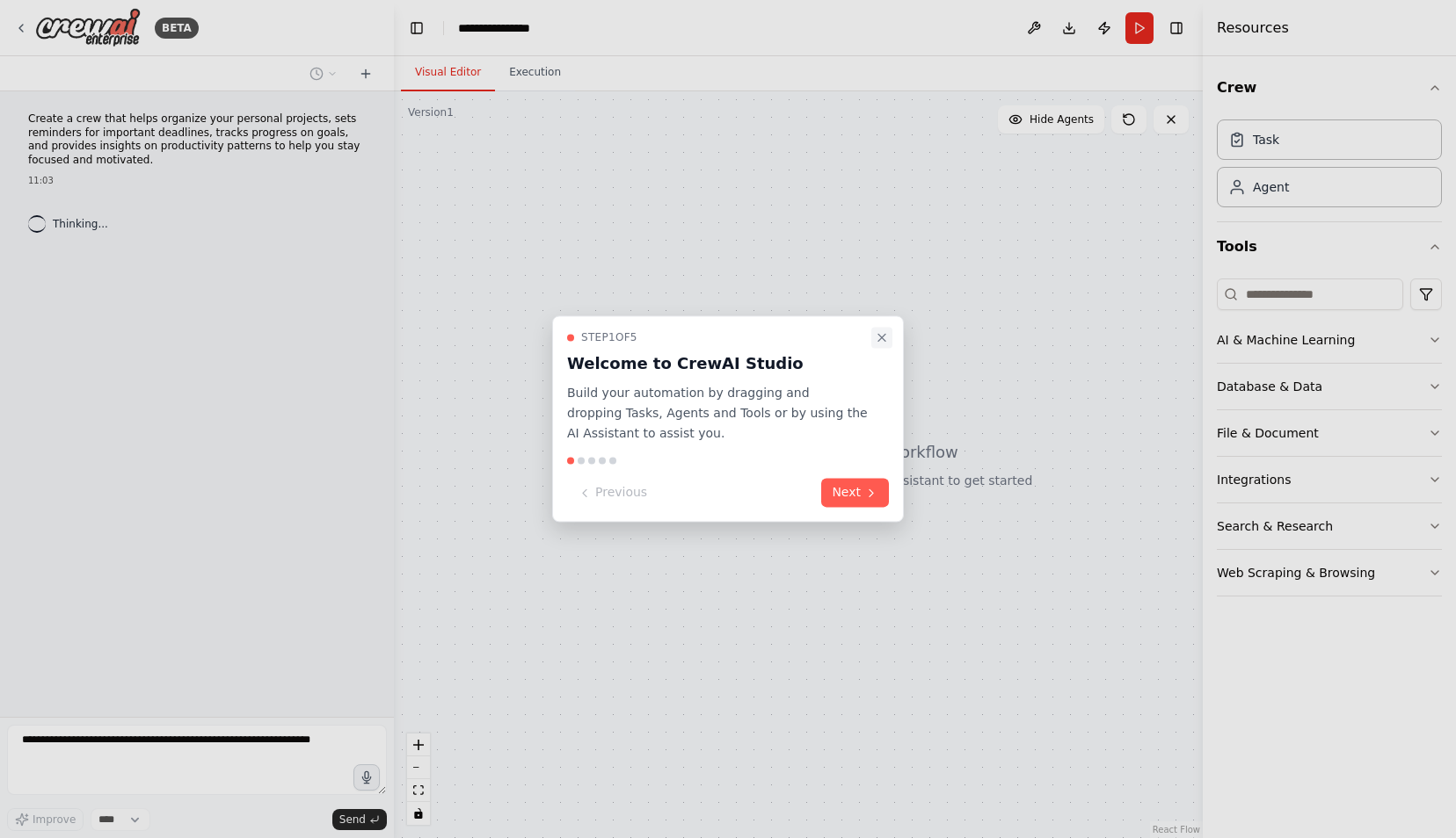
click at [885, 338] on icon "Close walkthrough" at bounding box center [882, 338] width 14 height 14
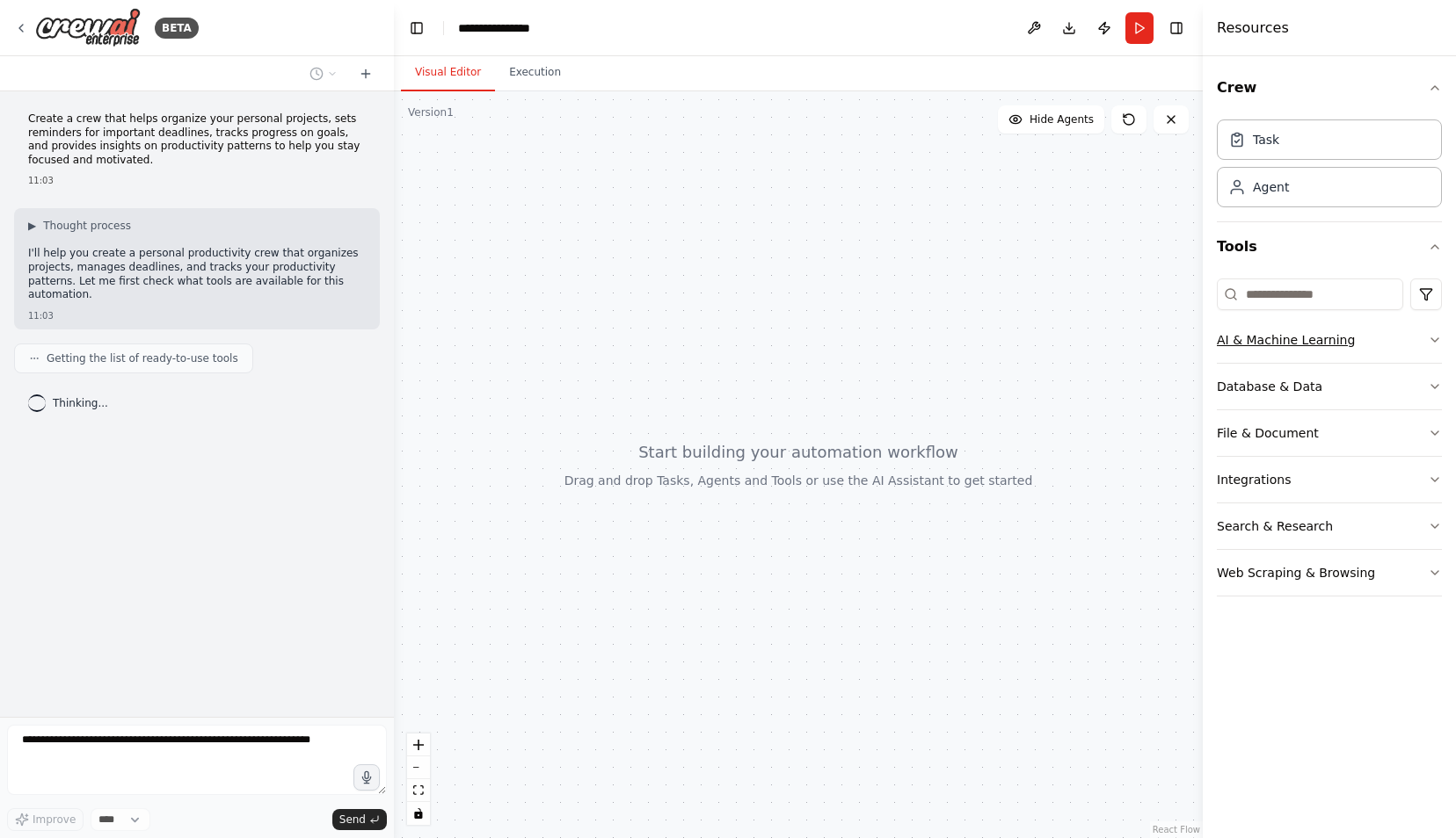
click at [1264, 337] on div "AI & Machine Learning" at bounding box center [1285, 340] width 138 height 17
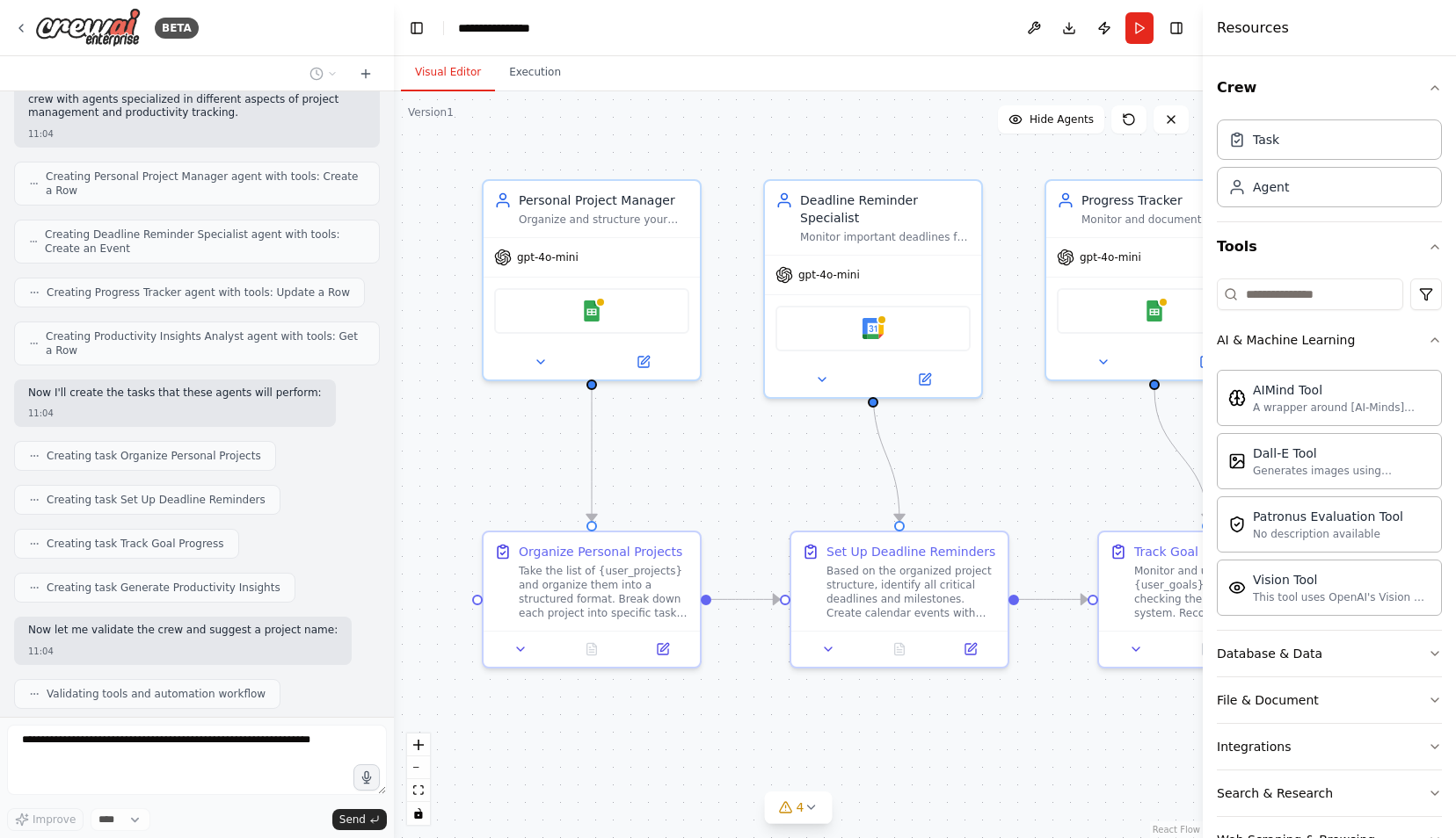
scroll to position [550, 0]
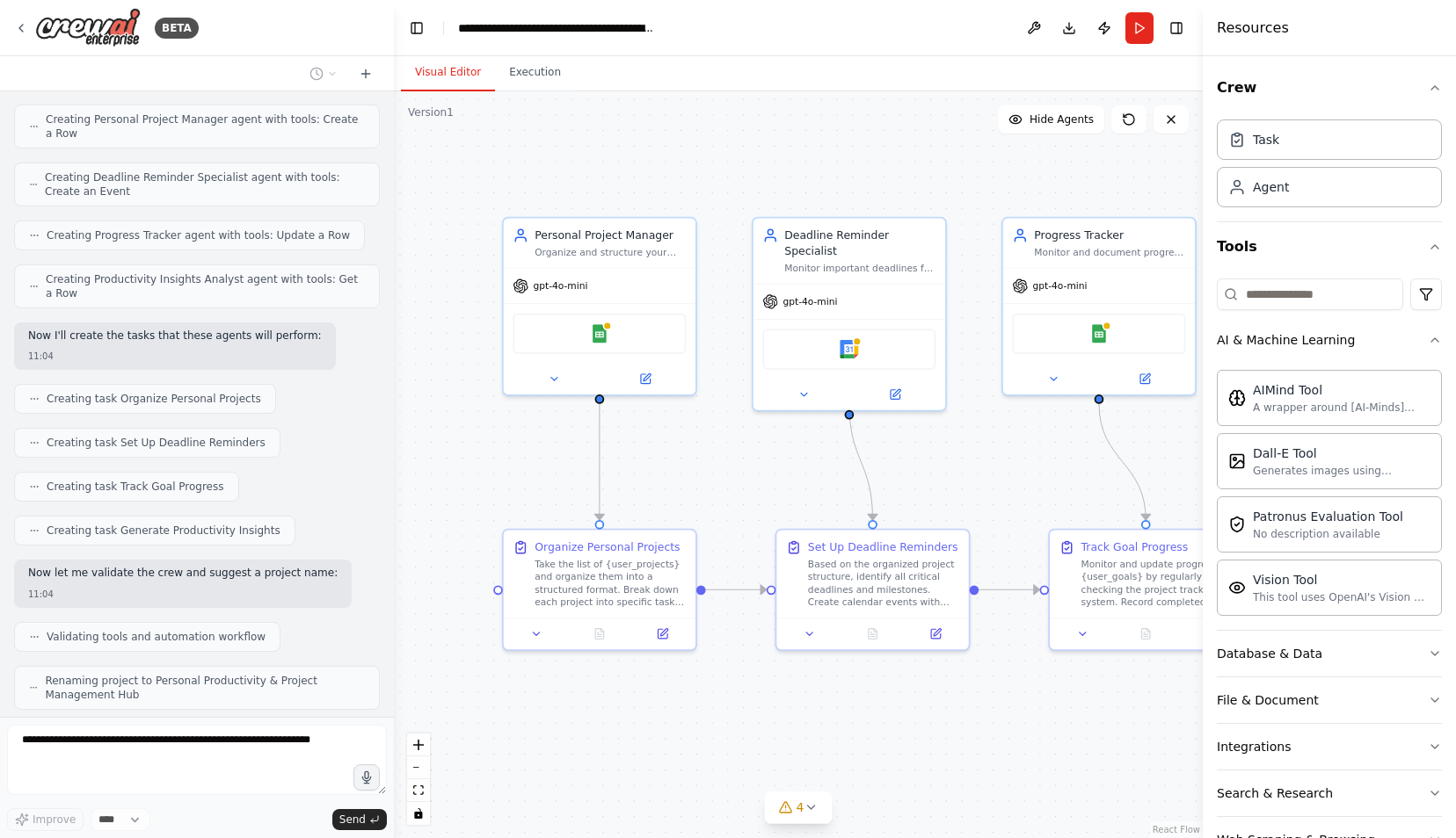
drag, startPoint x: 780, startPoint y: 493, endPoint x: 468, endPoint y: 435, distance: 317.3
click at [468, 435] on div ".deletable-edge-delete-btn { width: 20px; height: 20px; border: 0px solid #ffff…" at bounding box center [798, 465] width 809 height 747
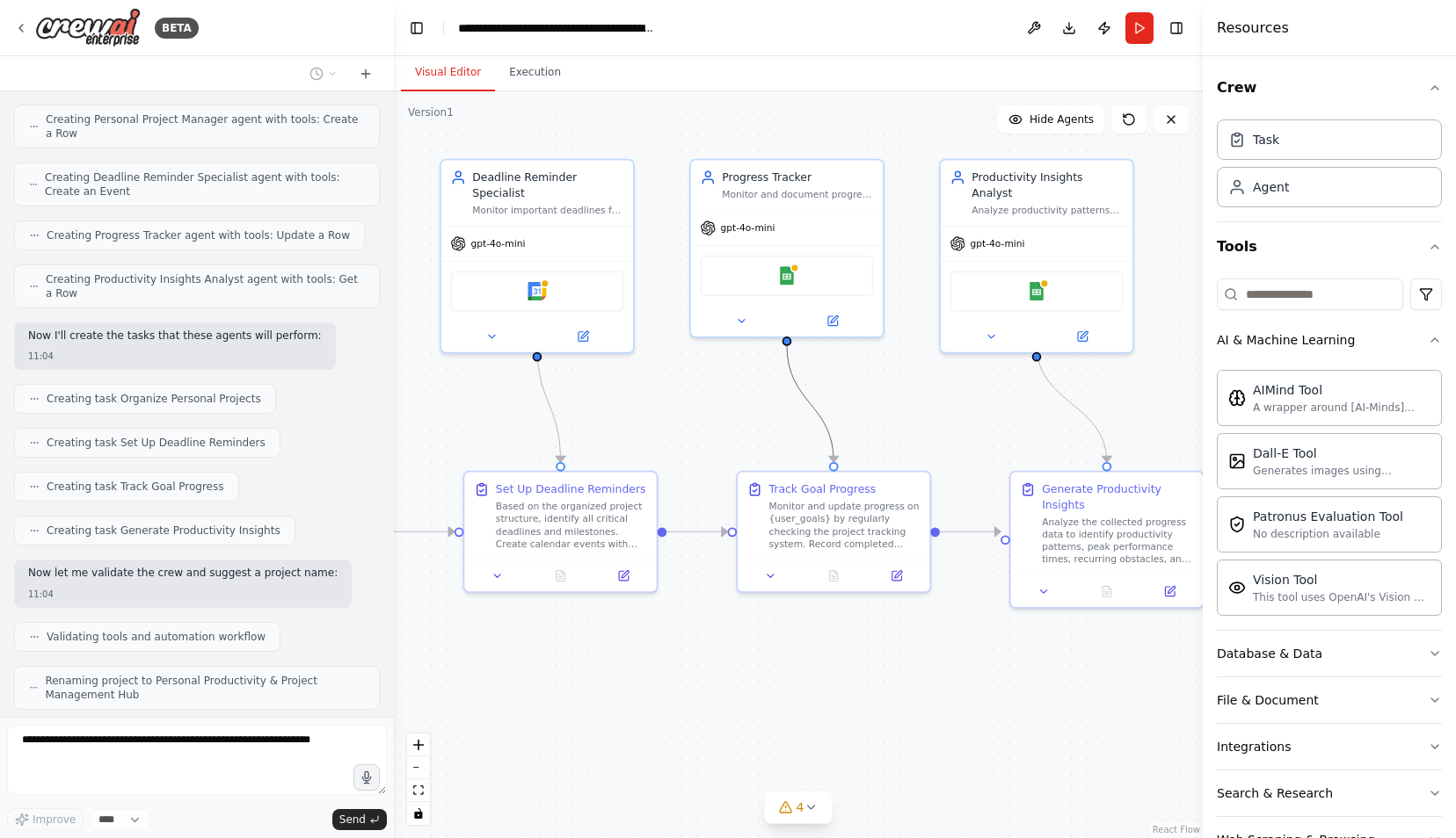
drag, startPoint x: 810, startPoint y: 394, endPoint x: 695, endPoint y: 398, distance: 115.1
click at [695, 398] on div ".deletable-edge-delete-btn { width: 20px; height: 20px; border: 0px solid #ffff…" at bounding box center [798, 465] width 809 height 747
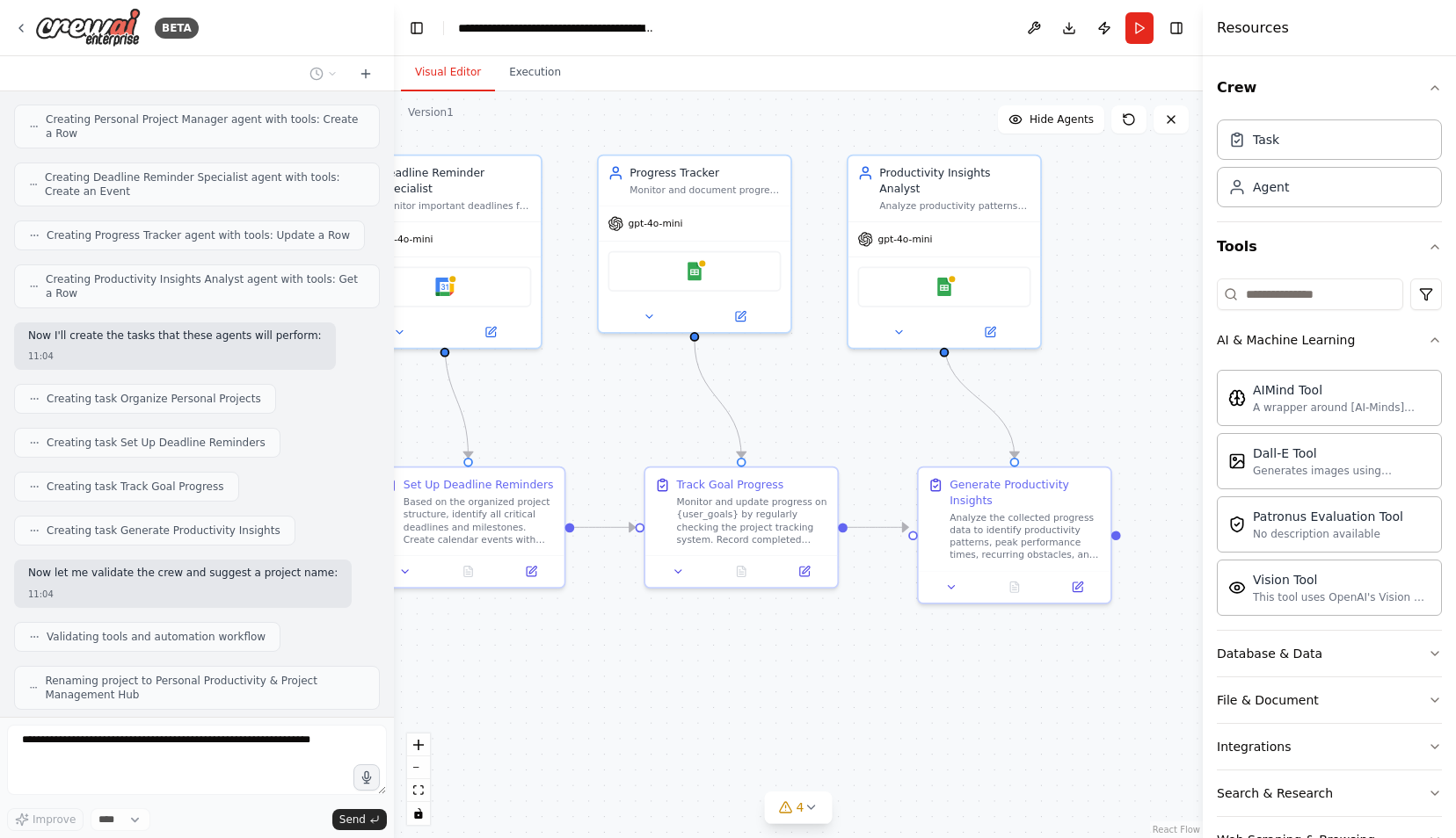
drag, startPoint x: 695, startPoint y: 398, endPoint x: 481, endPoint y: 389, distance: 214.2
click at [481, 389] on div ".deletable-edge-delete-btn { width: 20px; height: 20px; border: 0px solid #ffff…" at bounding box center [798, 465] width 809 height 747
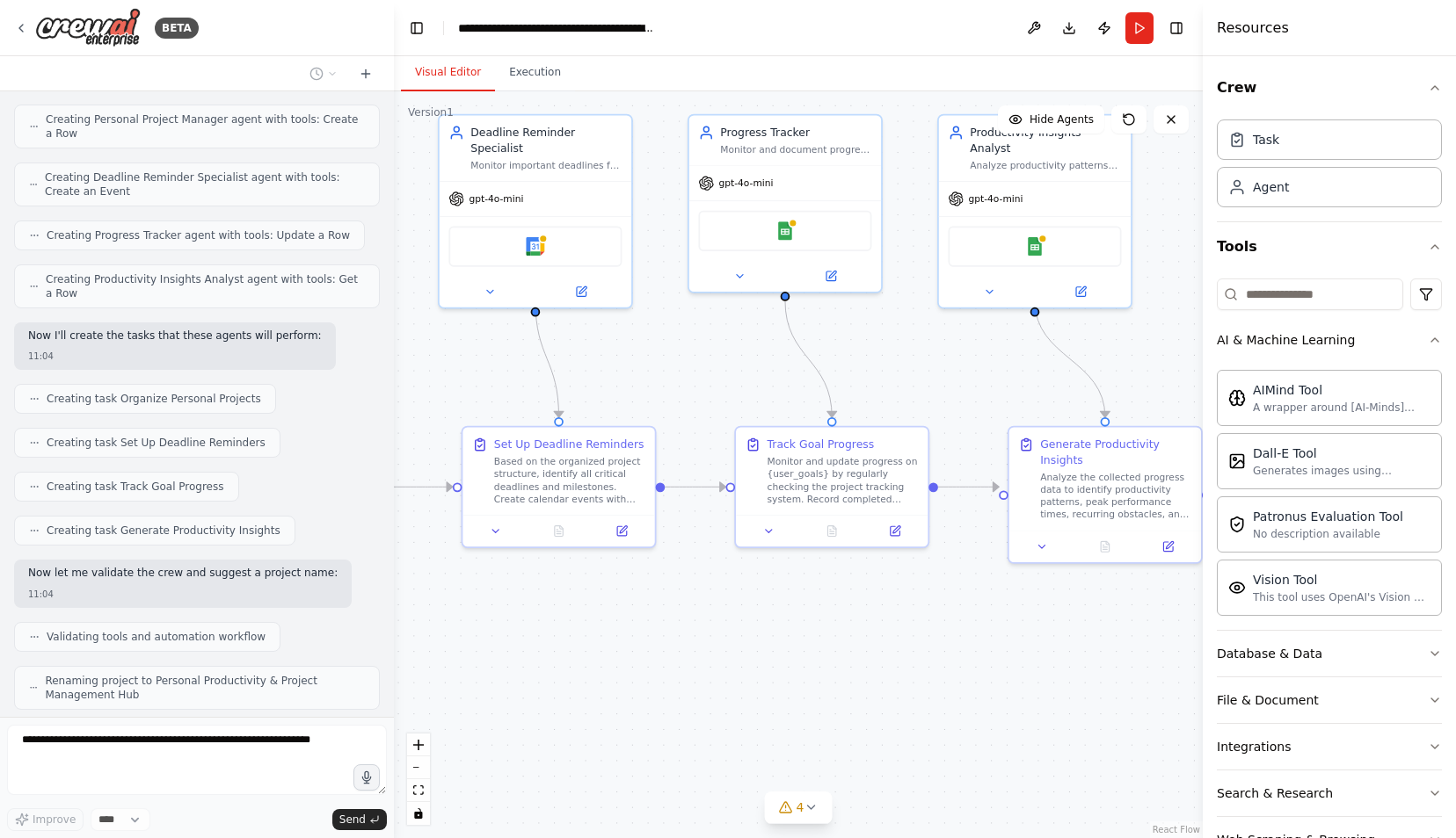
drag, startPoint x: 809, startPoint y: 413, endPoint x: 1022, endPoint y: 378, distance: 215.9
click at [1022, 378] on div ".deletable-edge-delete-btn { width: 20px; height: 20px; border: 0px solid #ffff…" at bounding box center [798, 465] width 809 height 747
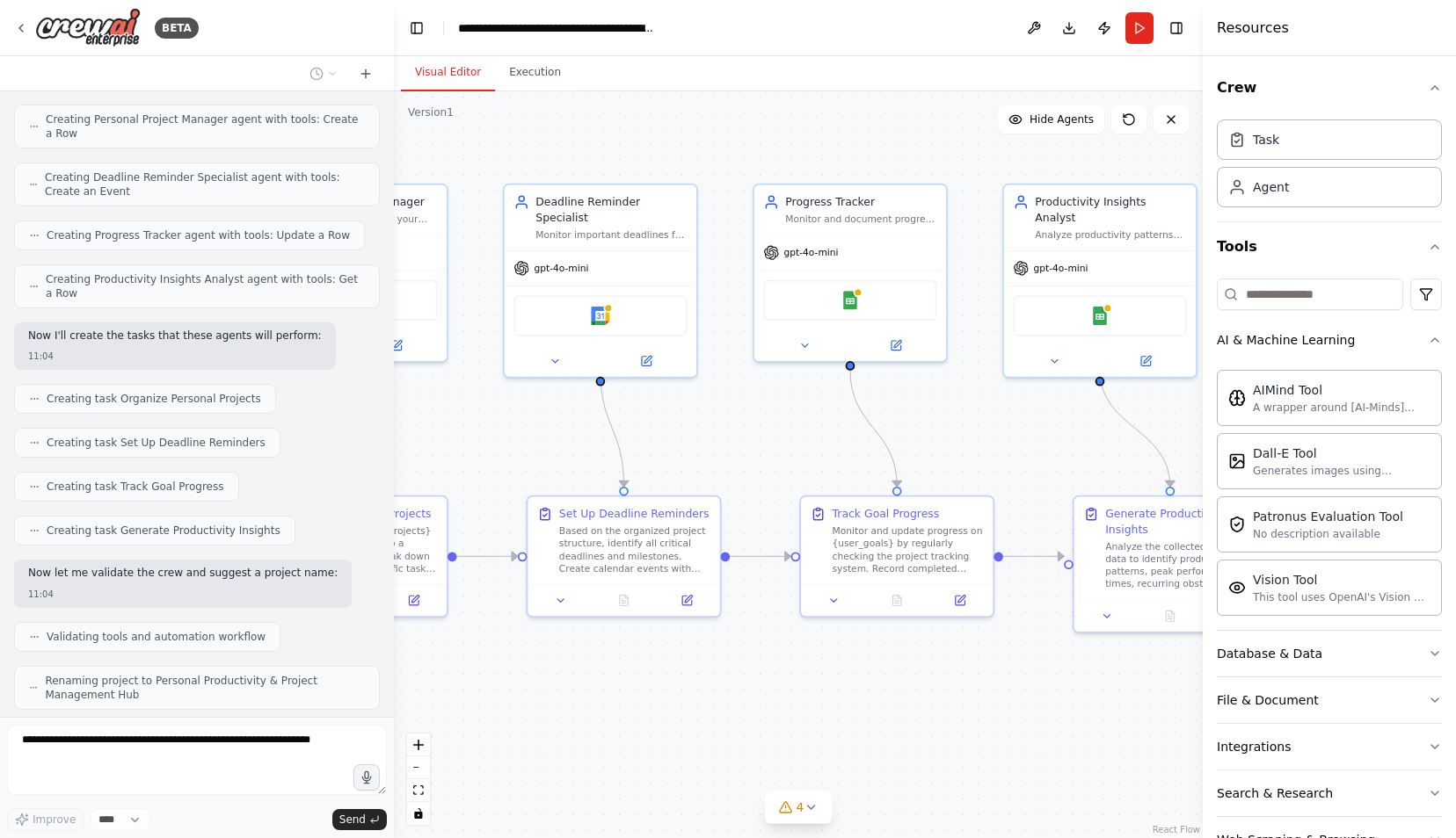
drag, startPoint x: 951, startPoint y: 379, endPoint x: 1016, endPoint y: 448, distance: 94.8
click at [1016, 448] on div ".deletable-edge-delete-btn { width: 20px; height: 20px; border: 0px solid #ffff…" at bounding box center [798, 465] width 809 height 747
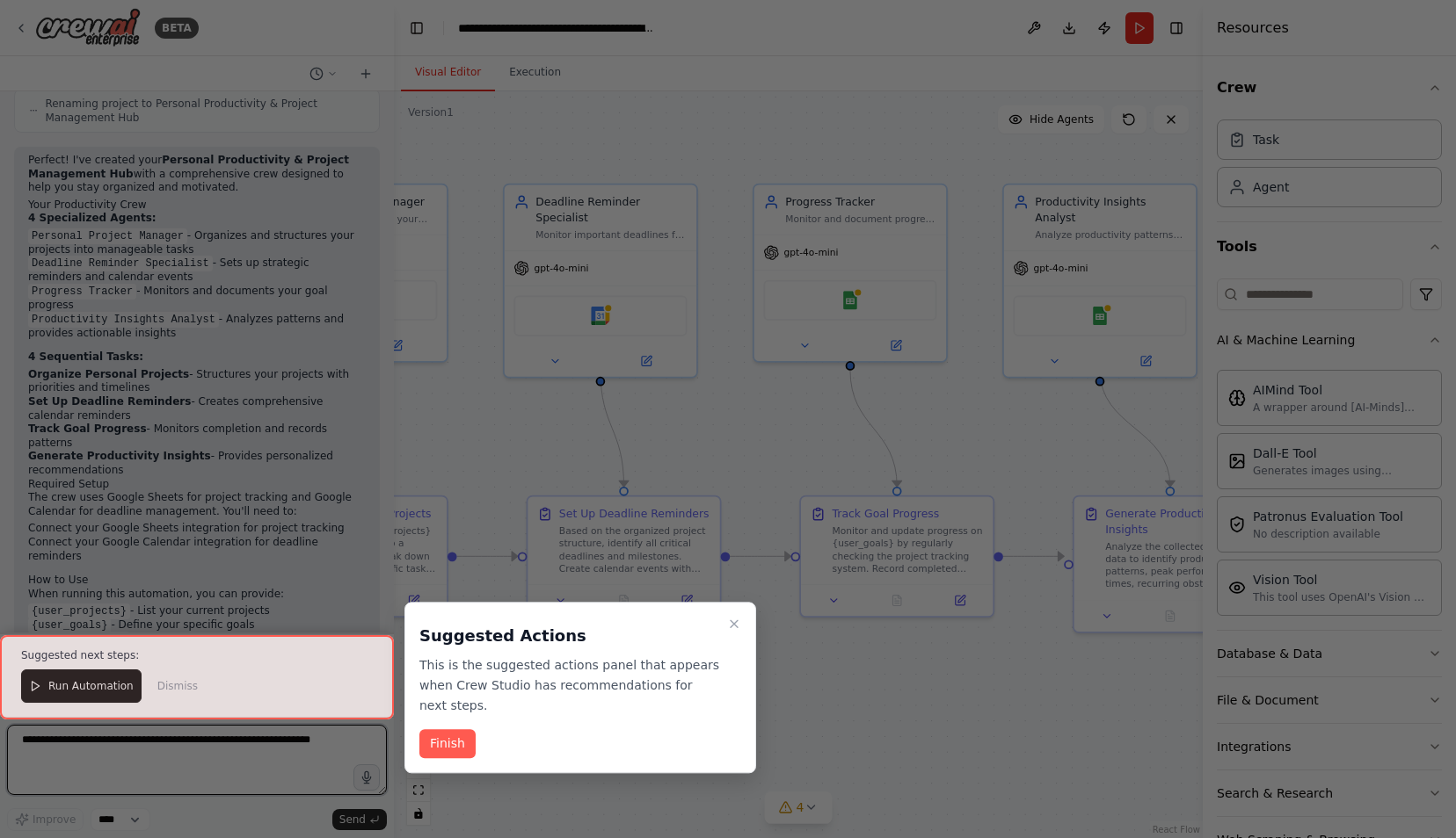
scroll to position [1141, 0]
